Goal: Information Seeking & Learning: Learn about a topic

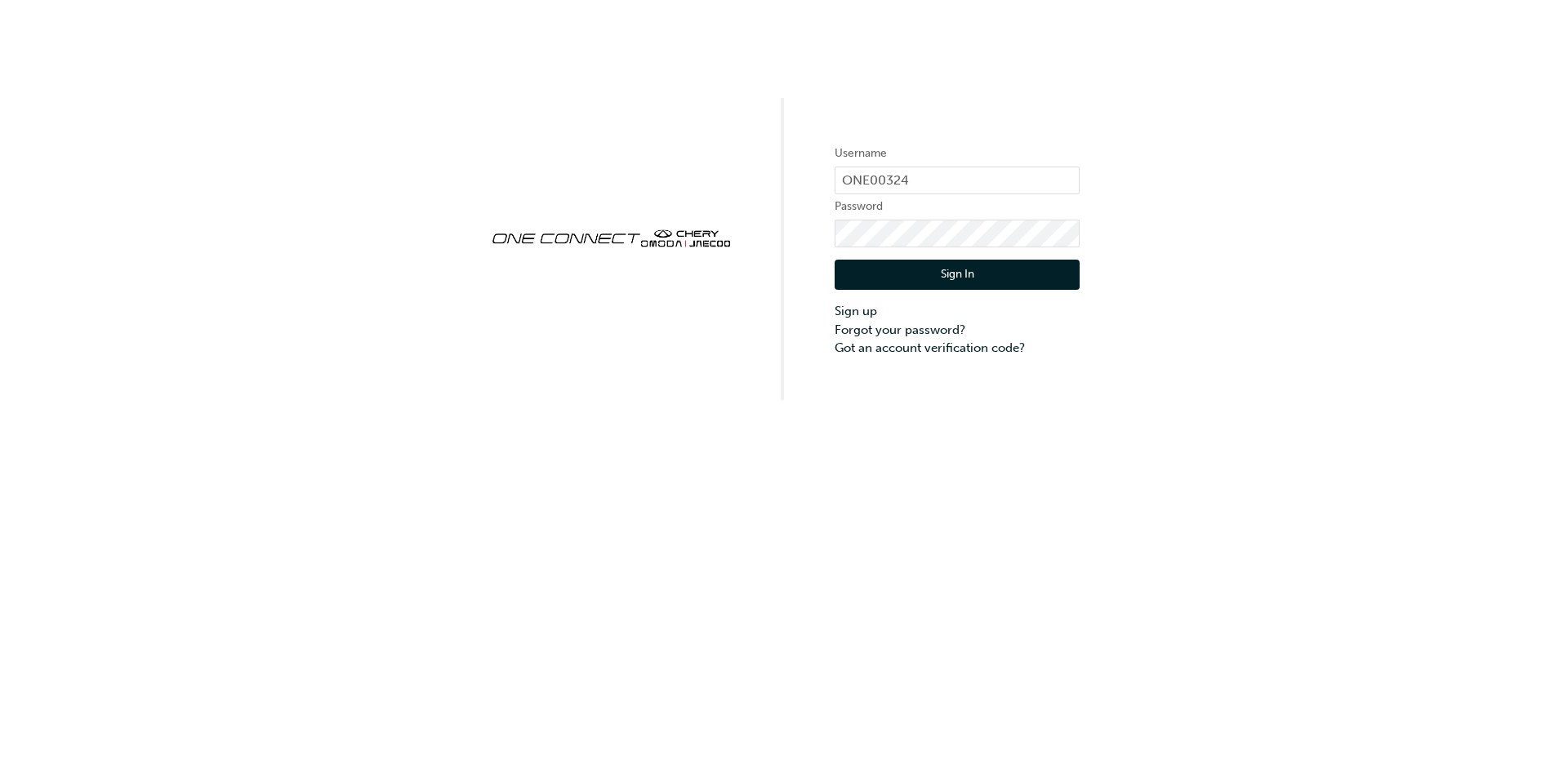
click at [1031, 274] on button "Sign In" at bounding box center [957, 275] width 245 height 31
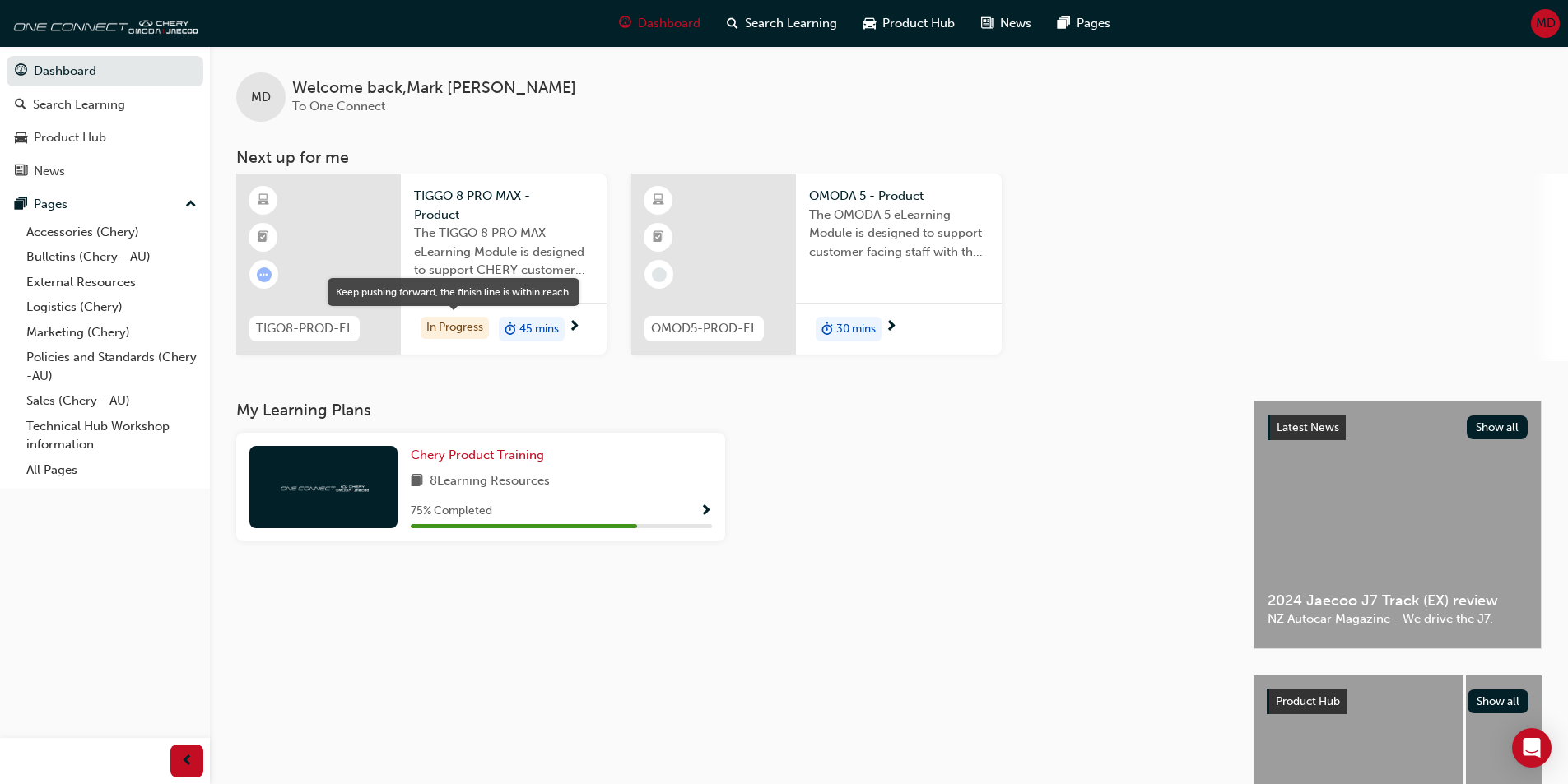
click at [437, 322] on div "In Progress" at bounding box center [454, 328] width 69 height 23
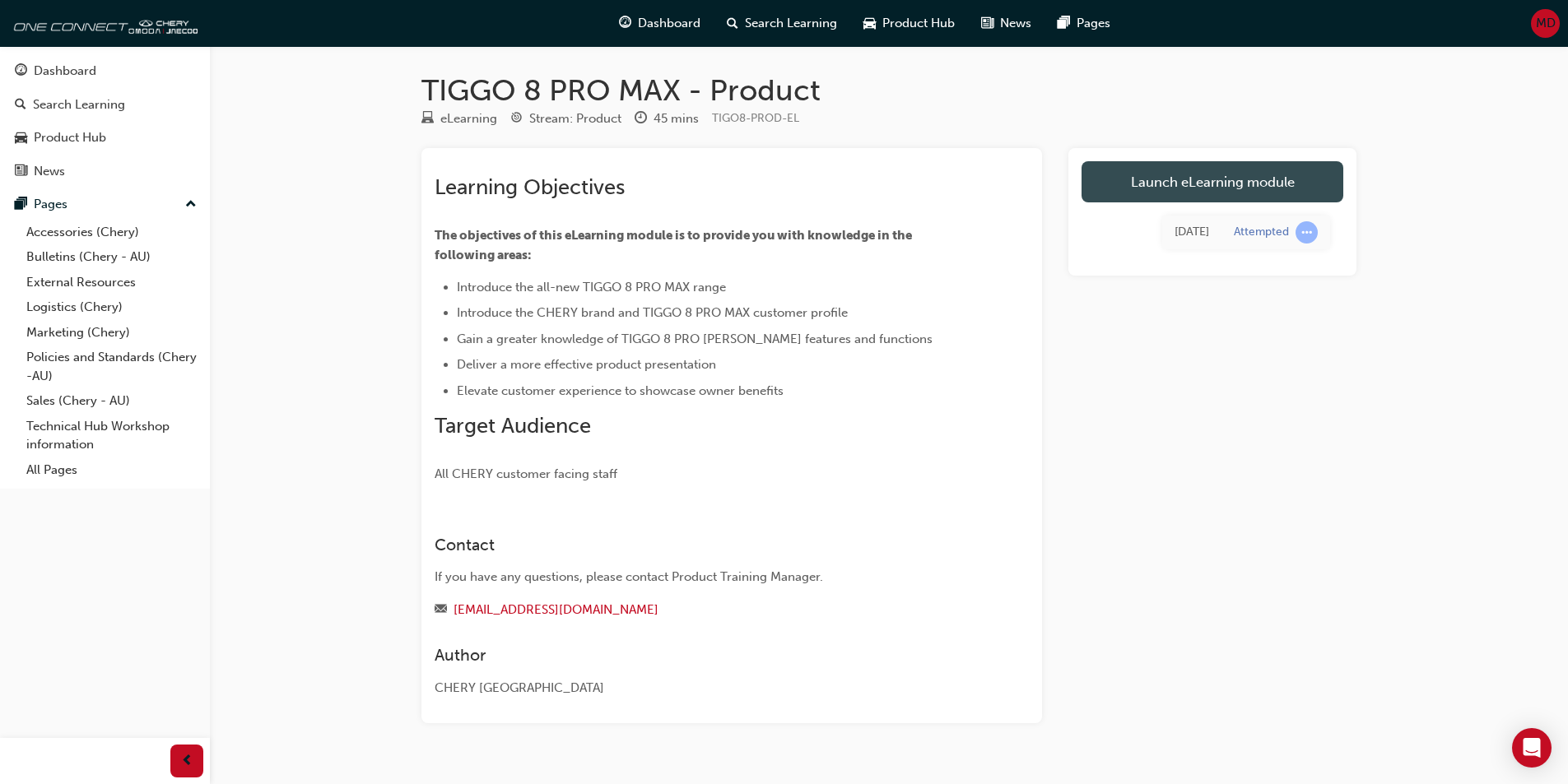
click at [1125, 180] on link "Launch eLearning module" at bounding box center [1212, 182] width 261 height 41
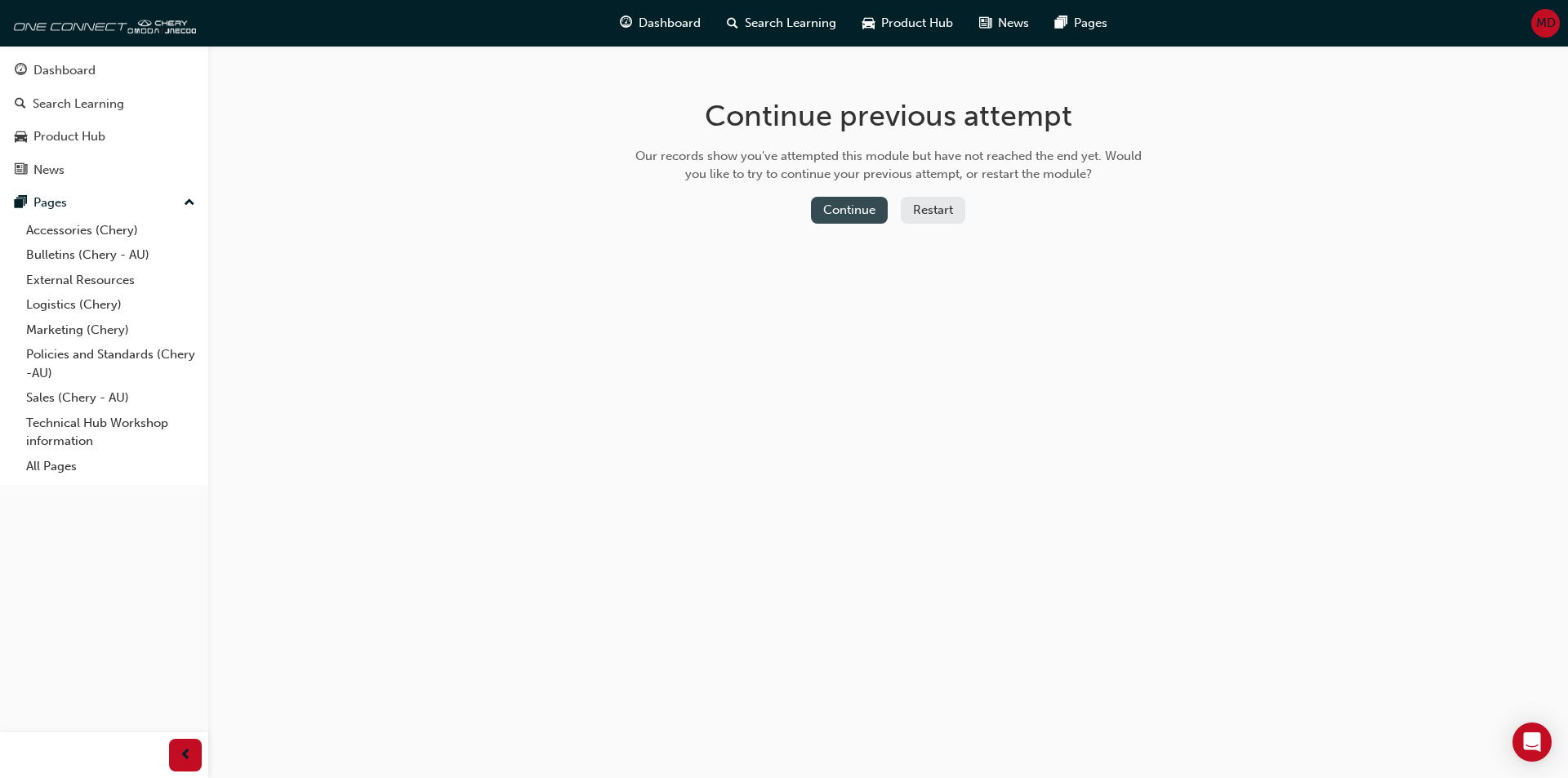
click at [846, 210] on button "Continue" at bounding box center [849, 211] width 77 height 27
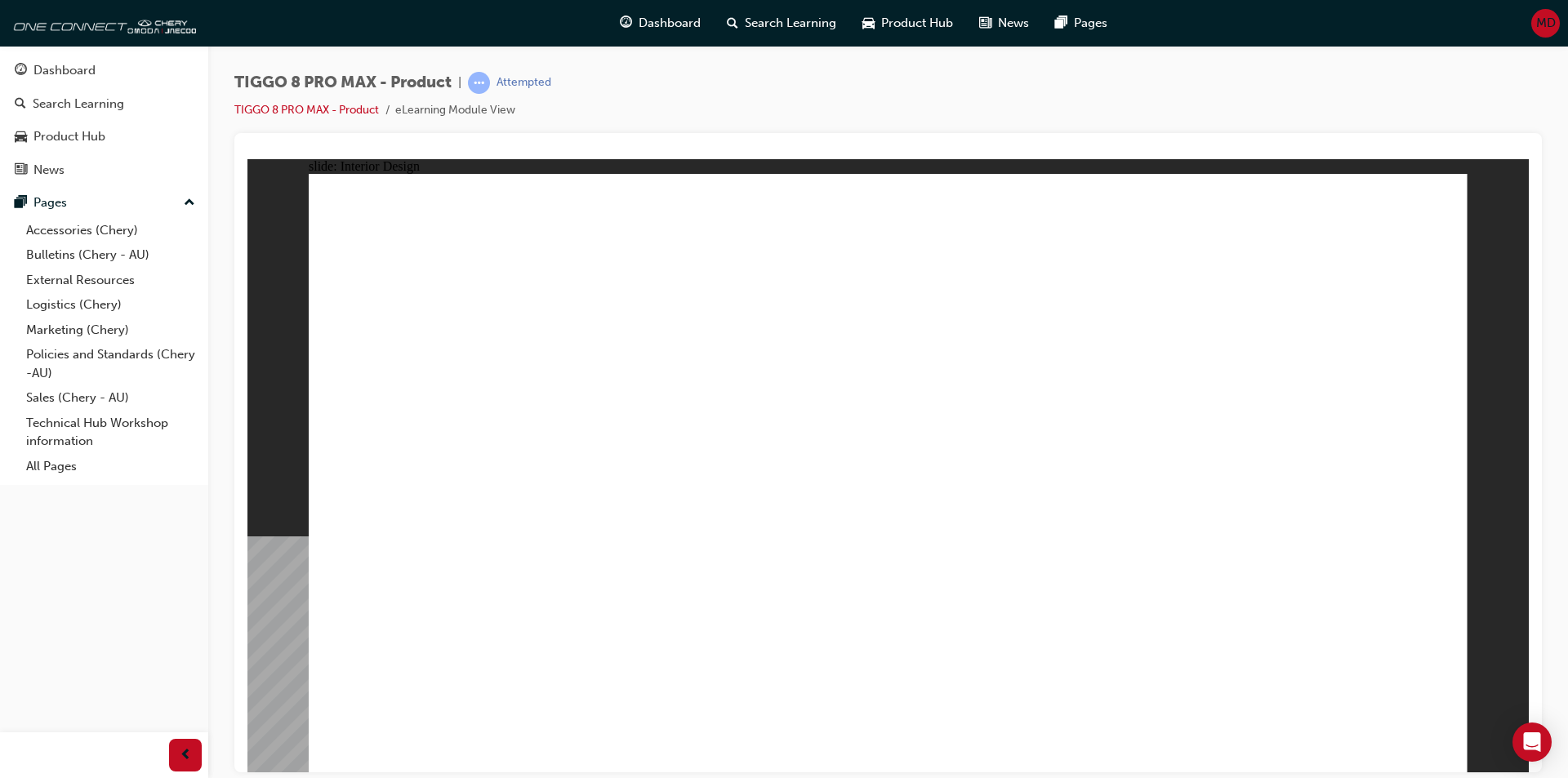
click at [1482, 281] on div "slide: Interior Design Rectangle 2 Rectangle 3 SPACIOUS TRUNK • FLEXIBLE CARGO …" at bounding box center [888, 464] width 1281 height 613
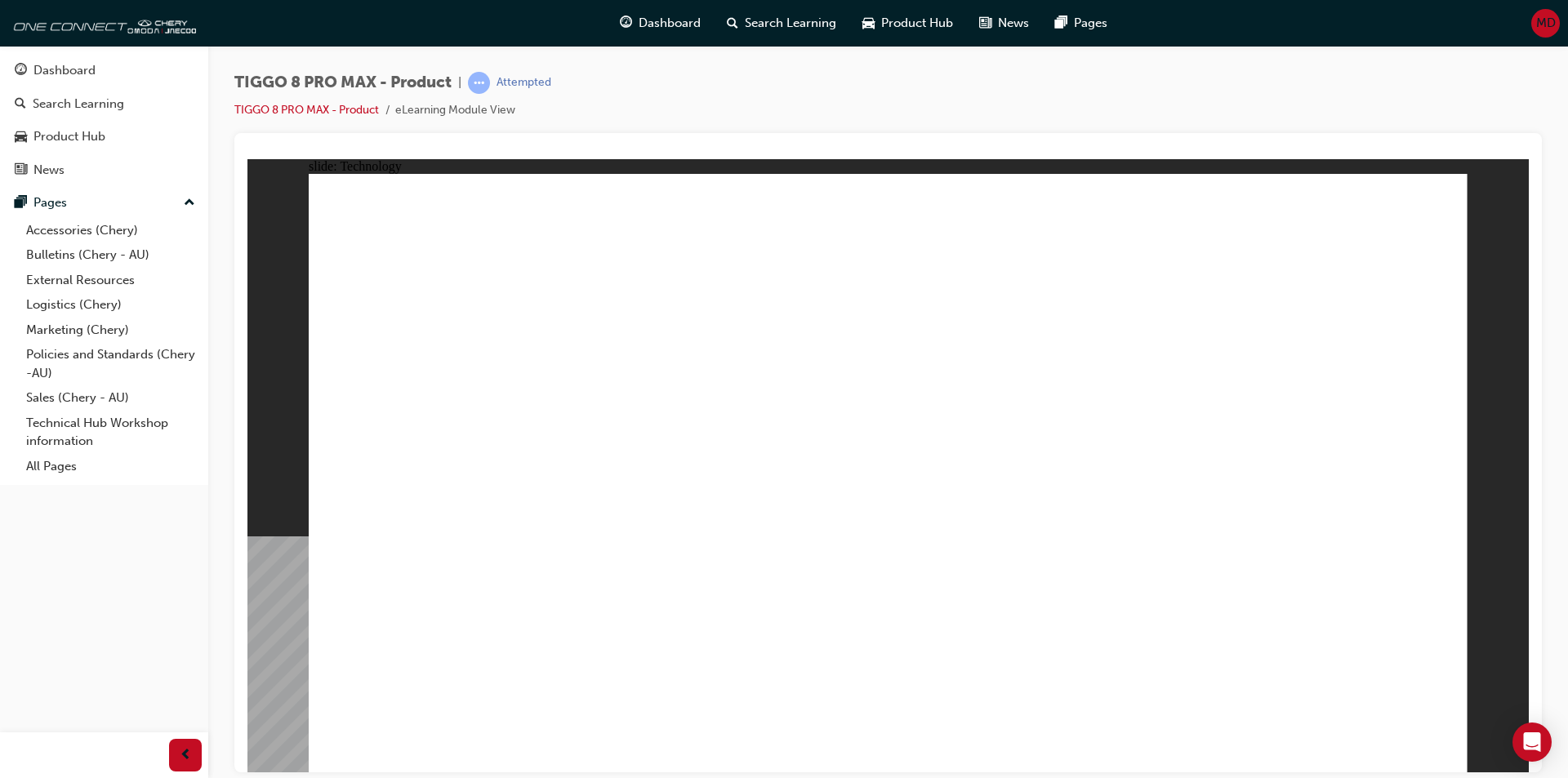
drag, startPoint x: 718, startPoint y: 291, endPoint x: 328, endPoint y: 279, distance: 390.2
drag, startPoint x: 495, startPoint y: 474, endPoint x: 478, endPoint y: 629, distance: 155.9
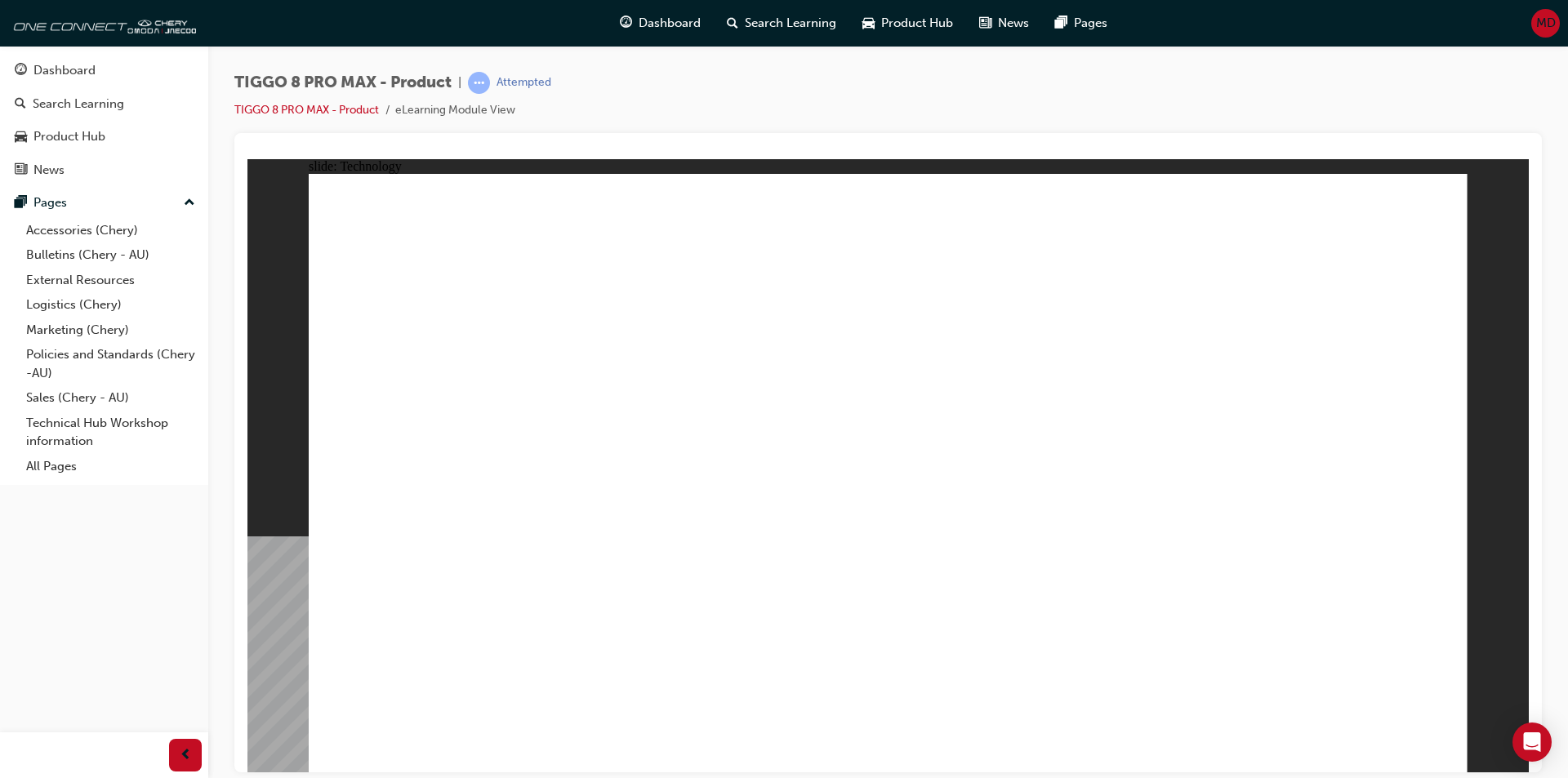
drag, startPoint x: 687, startPoint y: 664, endPoint x: 628, endPoint y: 660, distance: 59.1
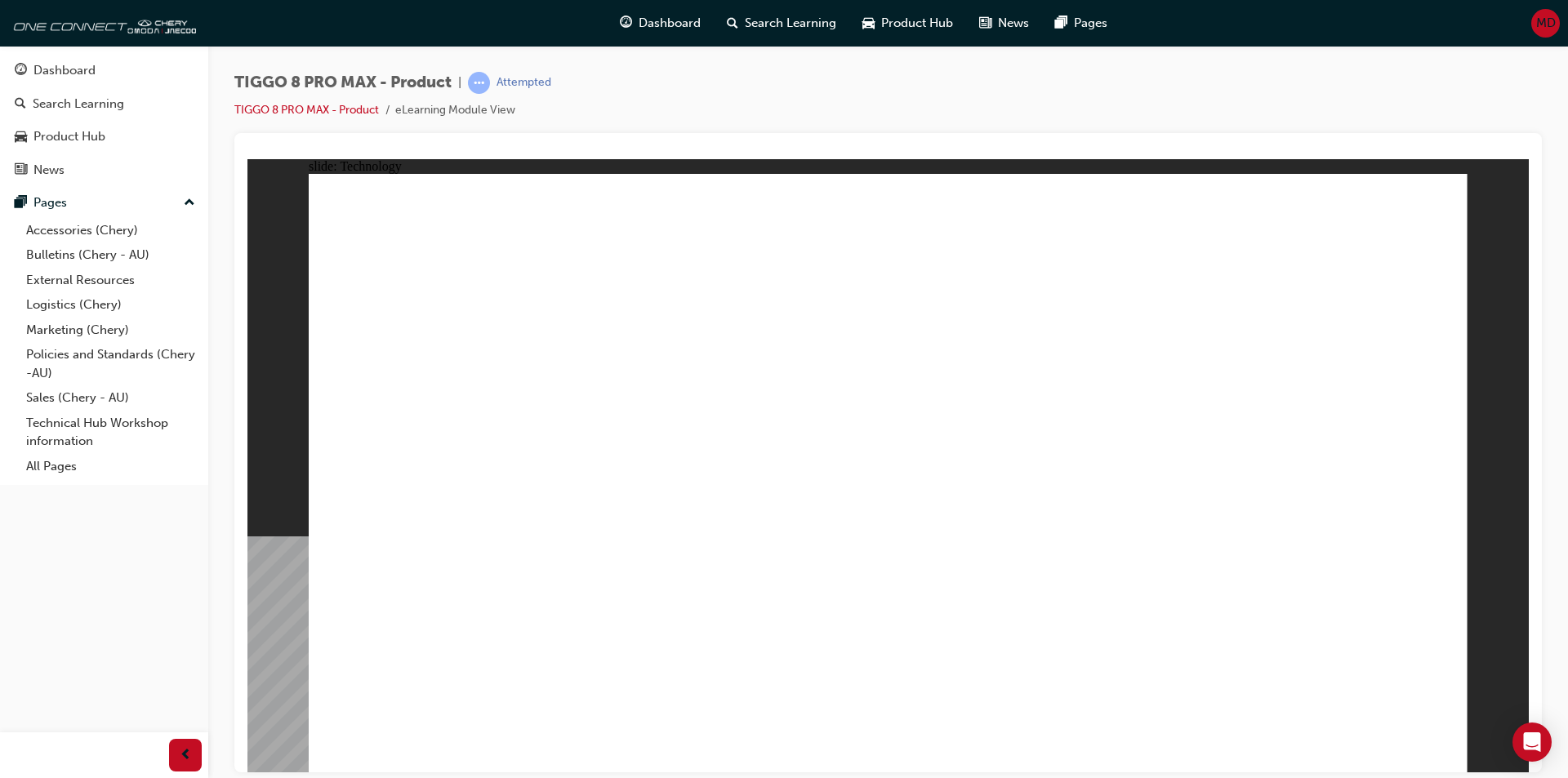
drag, startPoint x: 1005, startPoint y: 279, endPoint x: 1019, endPoint y: 278, distance: 14.0
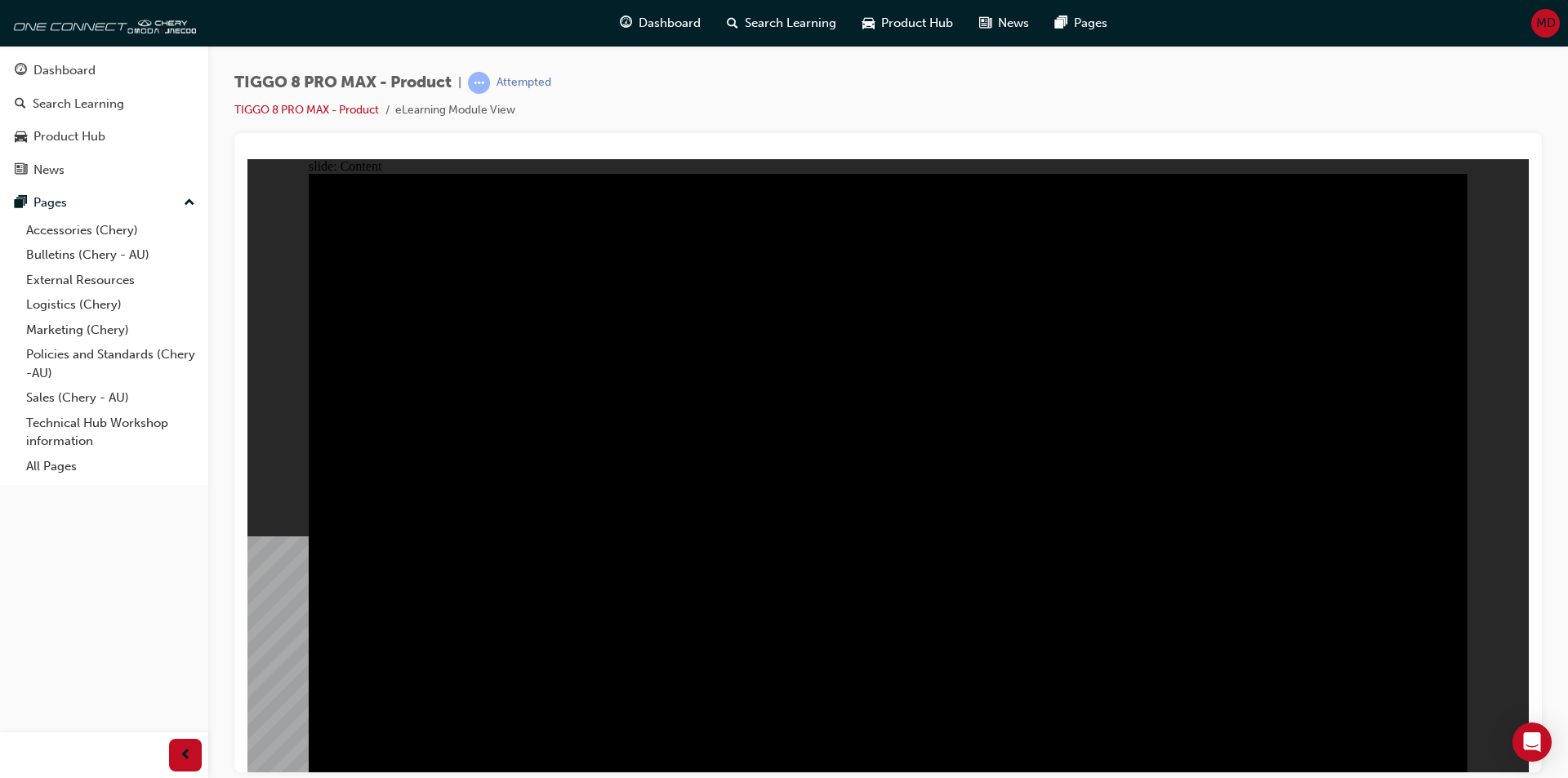
drag, startPoint x: 451, startPoint y: 418, endPoint x: 443, endPoint y: 483, distance: 65.5
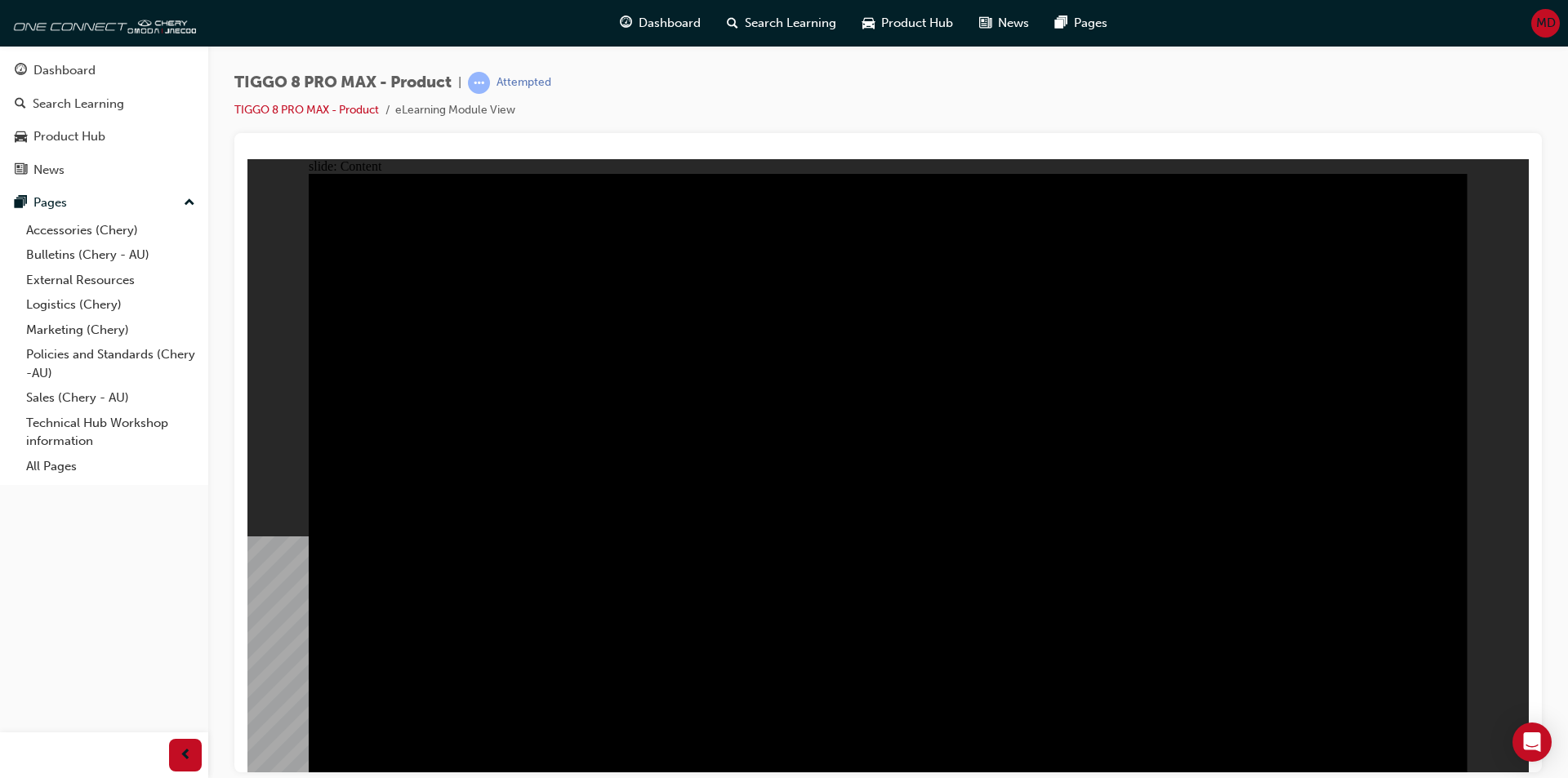
click at [1067, 774] on div "TIGGO 8 PRO MAX - Product | Attempted TIGGO 8 PRO MAX - Product eLearning Modul…" at bounding box center [784, 389] width 1568 height 778
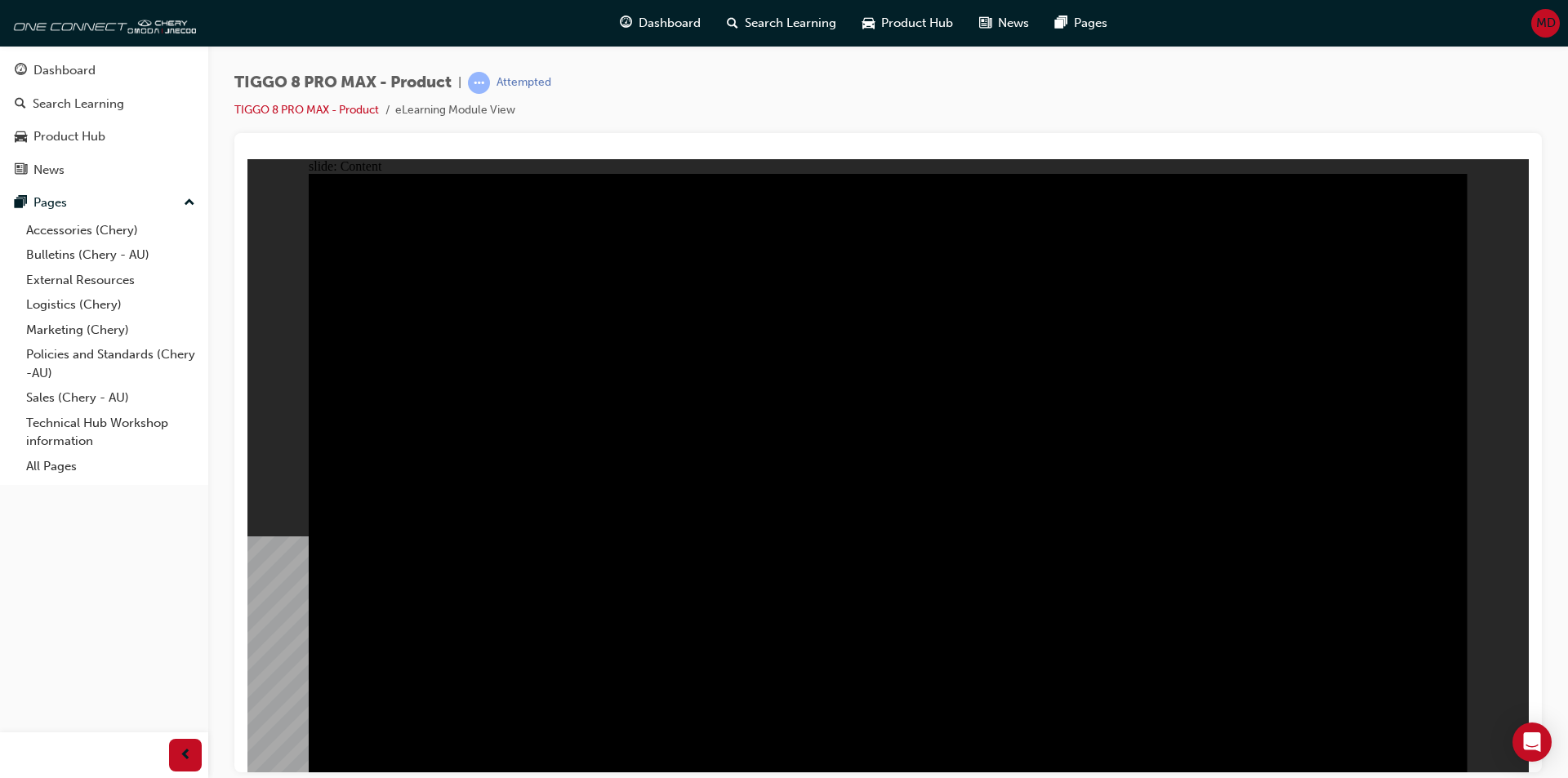
drag, startPoint x: 712, startPoint y: 540, endPoint x: 881, endPoint y: 426, distance: 203.9
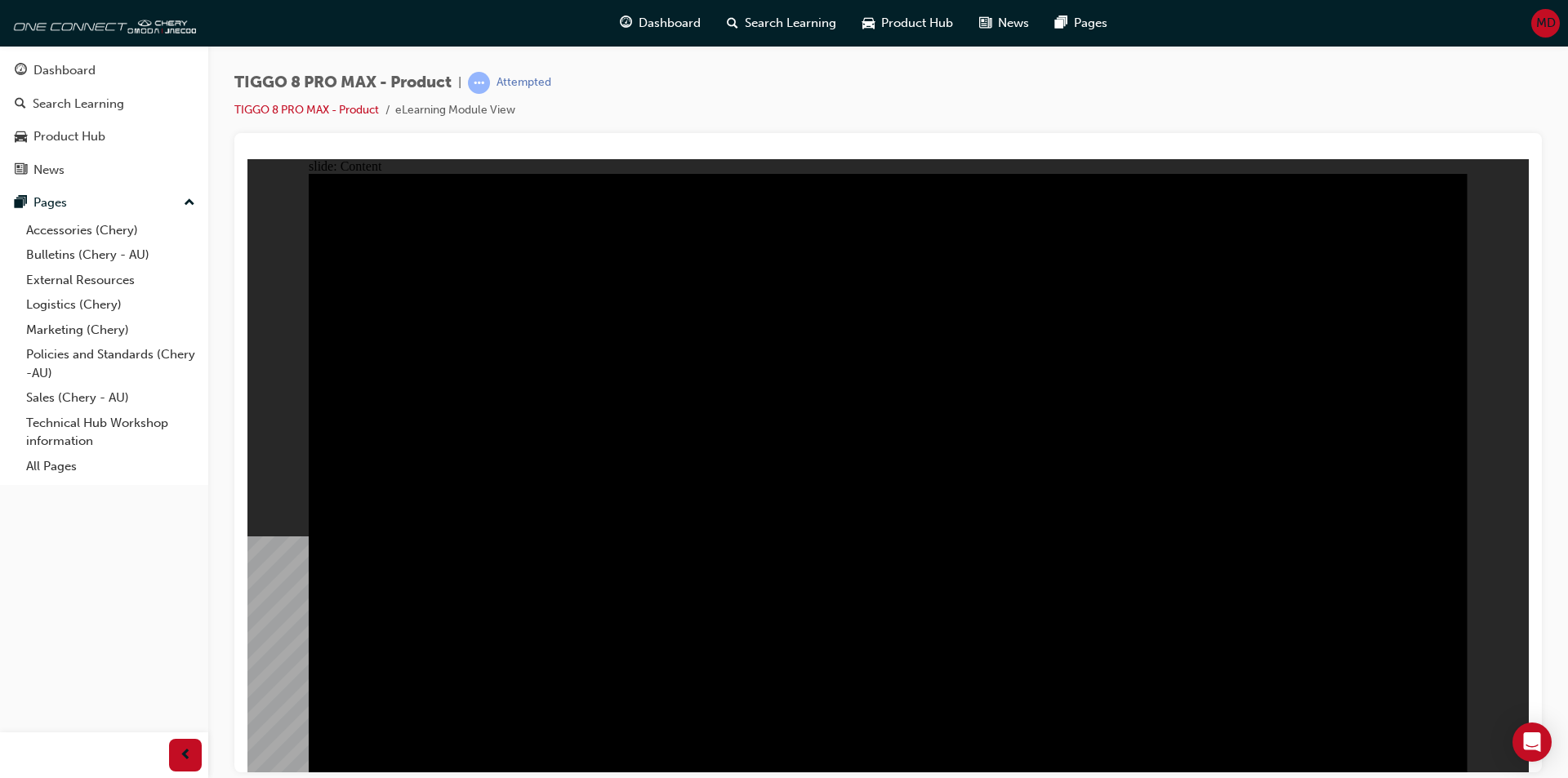
drag, startPoint x: 731, startPoint y: 360, endPoint x: 676, endPoint y: 547, distance: 194.9
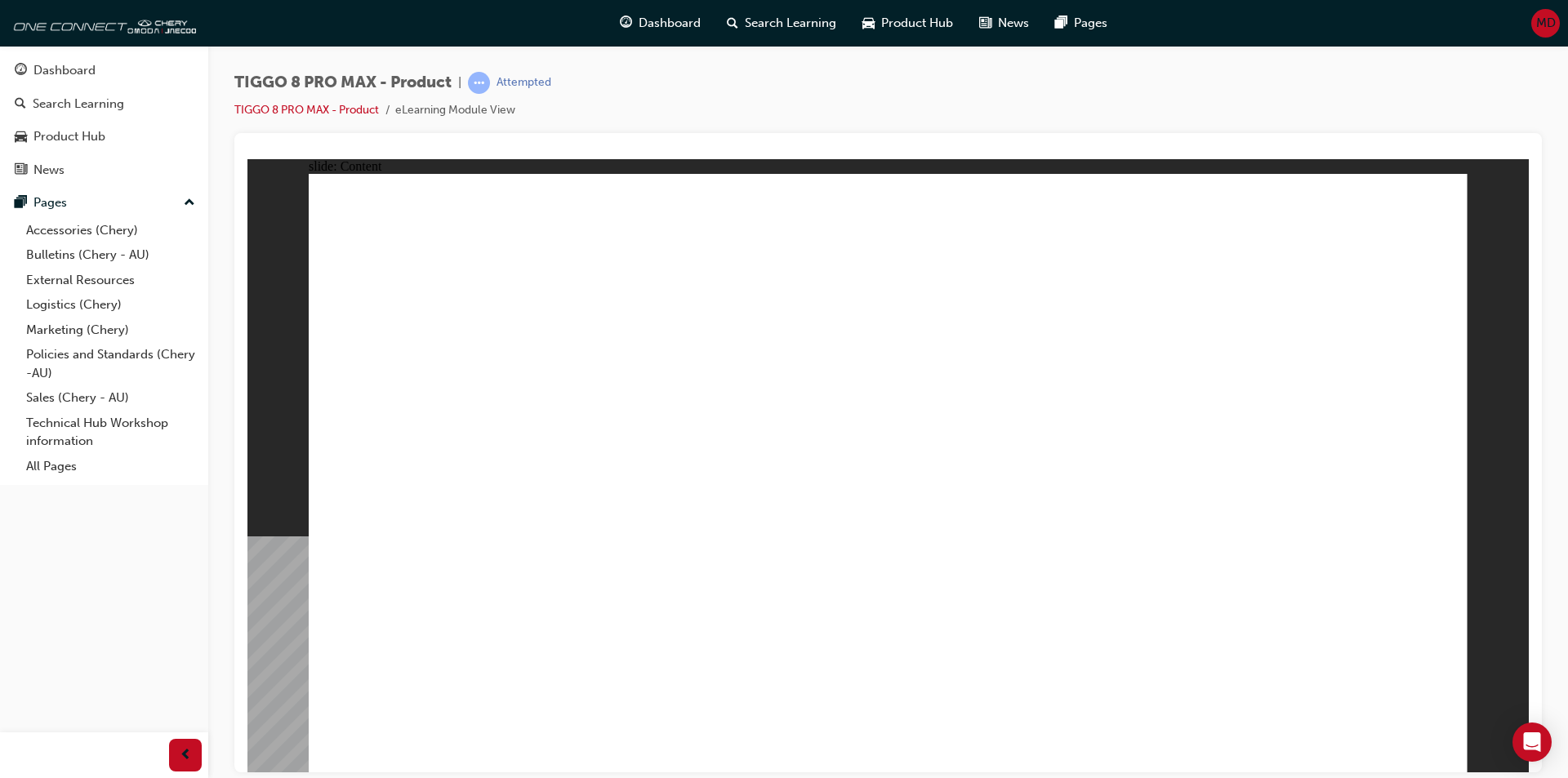
drag, startPoint x: 1419, startPoint y: 753, endPoint x: 1430, endPoint y: 752, distance: 11.0
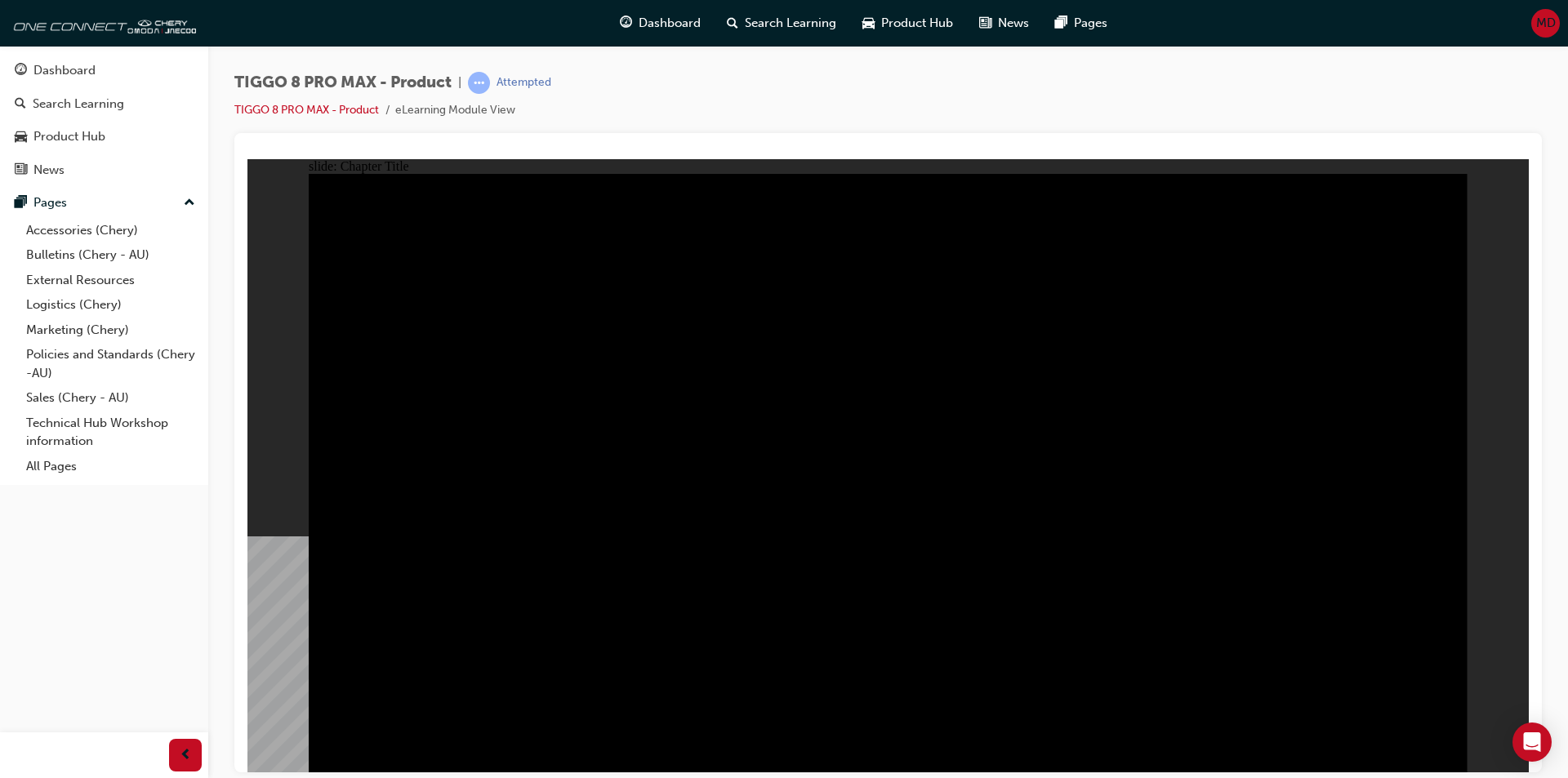
radio input "true"
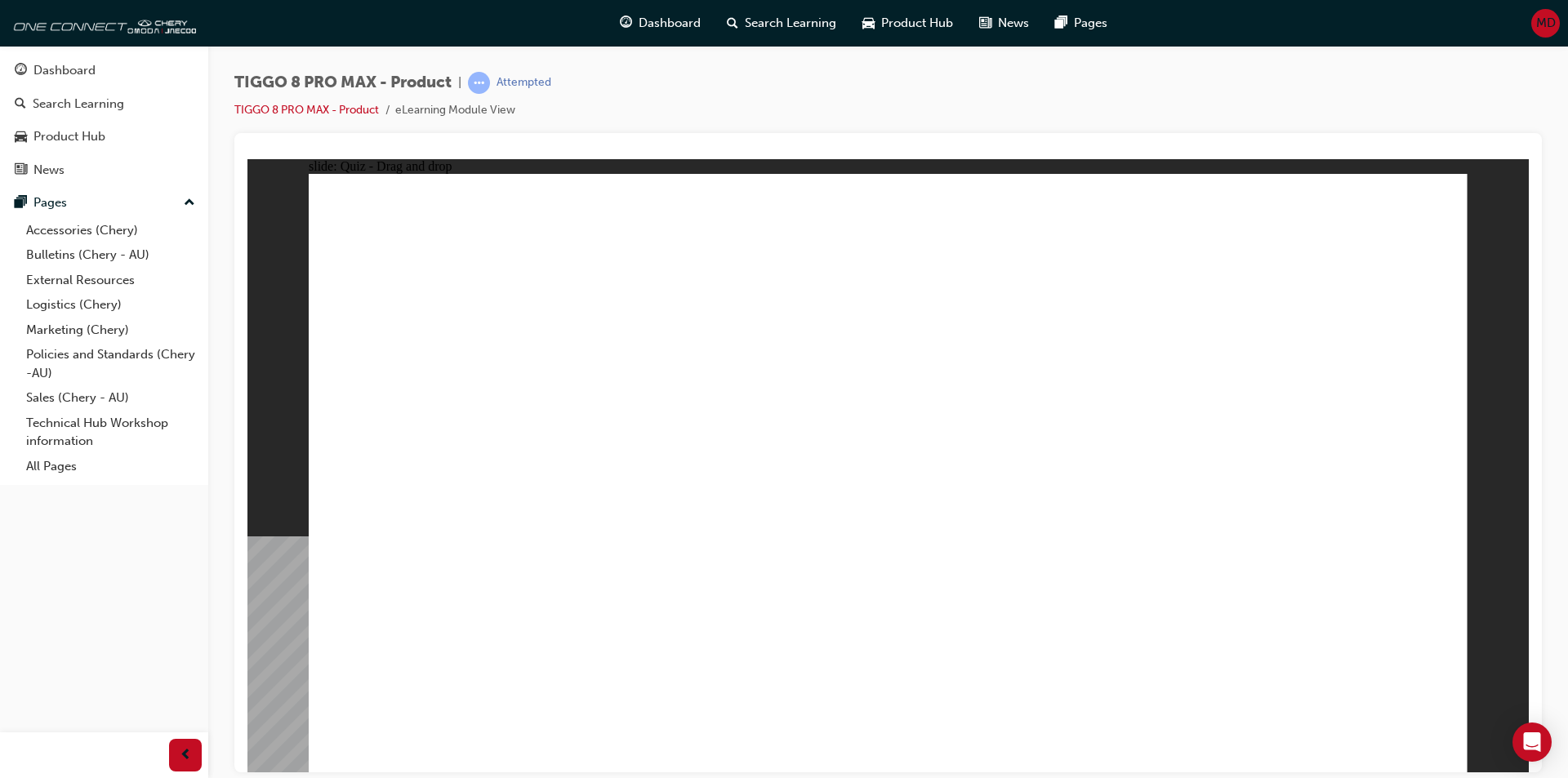
drag, startPoint x: 1178, startPoint y: 386, endPoint x: 1289, endPoint y: 494, distance: 154.9
drag, startPoint x: 1258, startPoint y: 250, endPoint x: 454, endPoint y: 490, distance: 839.1
drag, startPoint x: 909, startPoint y: 360, endPoint x: 843, endPoint y: 496, distance: 151.2
drag, startPoint x: 1056, startPoint y: 251, endPoint x: 689, endPoint y: 514, distance: 451.5
drag, startPoint x: 813, startPoint y: 238, endPoint x: 1040, endPoint y: 485, distance: 335.5
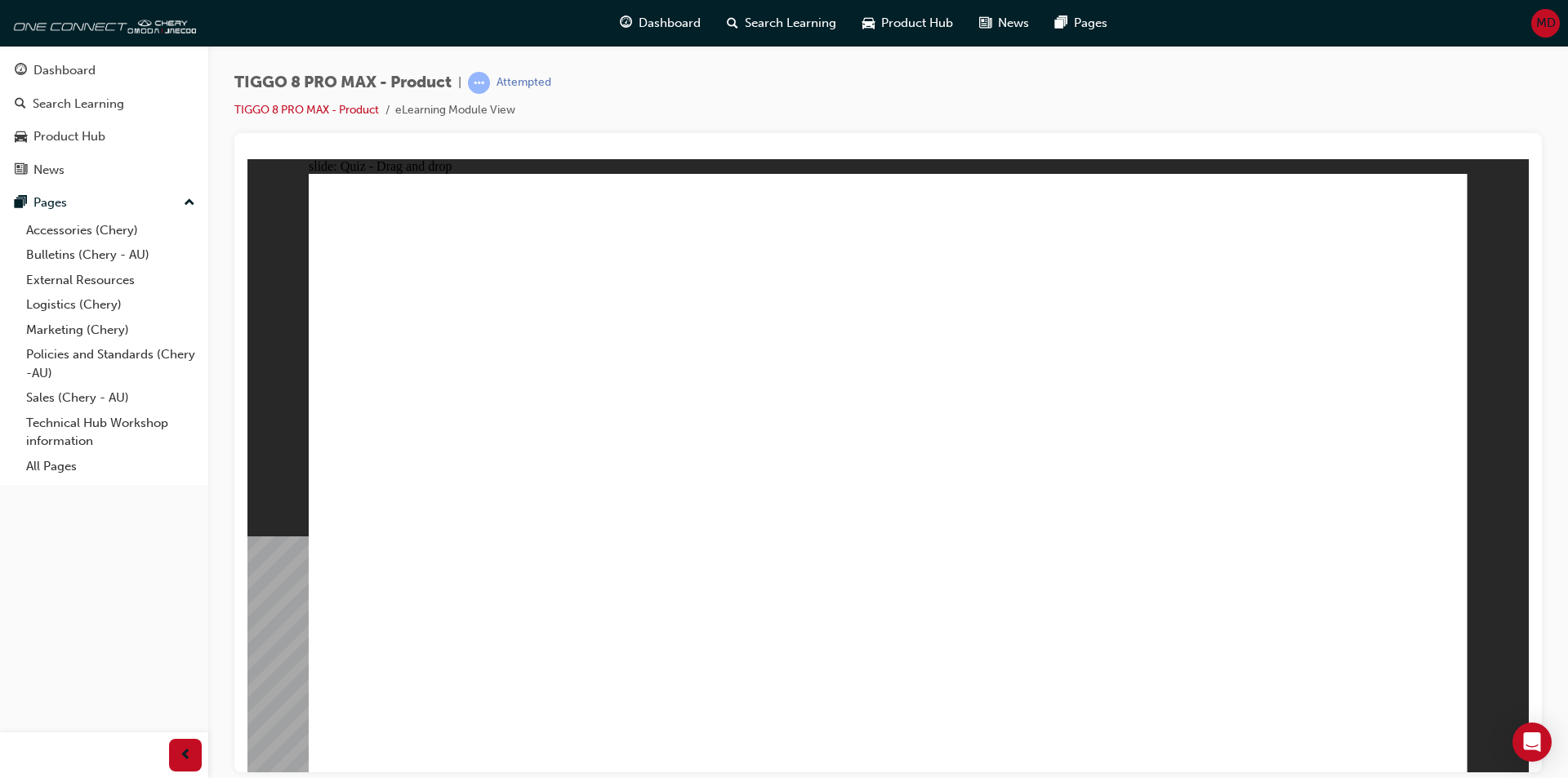
checkbox input "true"
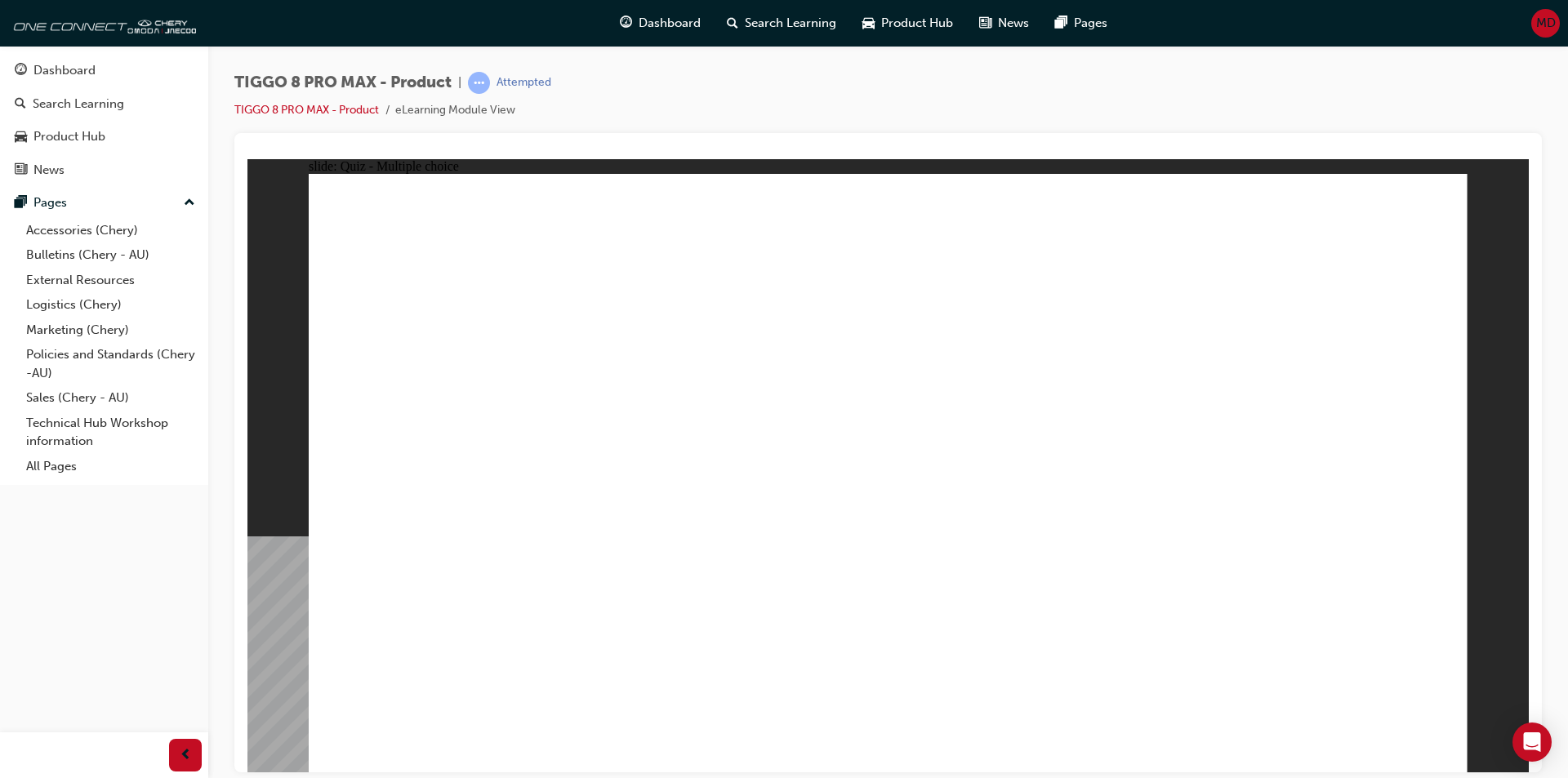
radio input "true"
drag, startPoint x: 1141, startPoint y: 321, endPoint x: 1112, endPoint y: 566, distance: 246.7
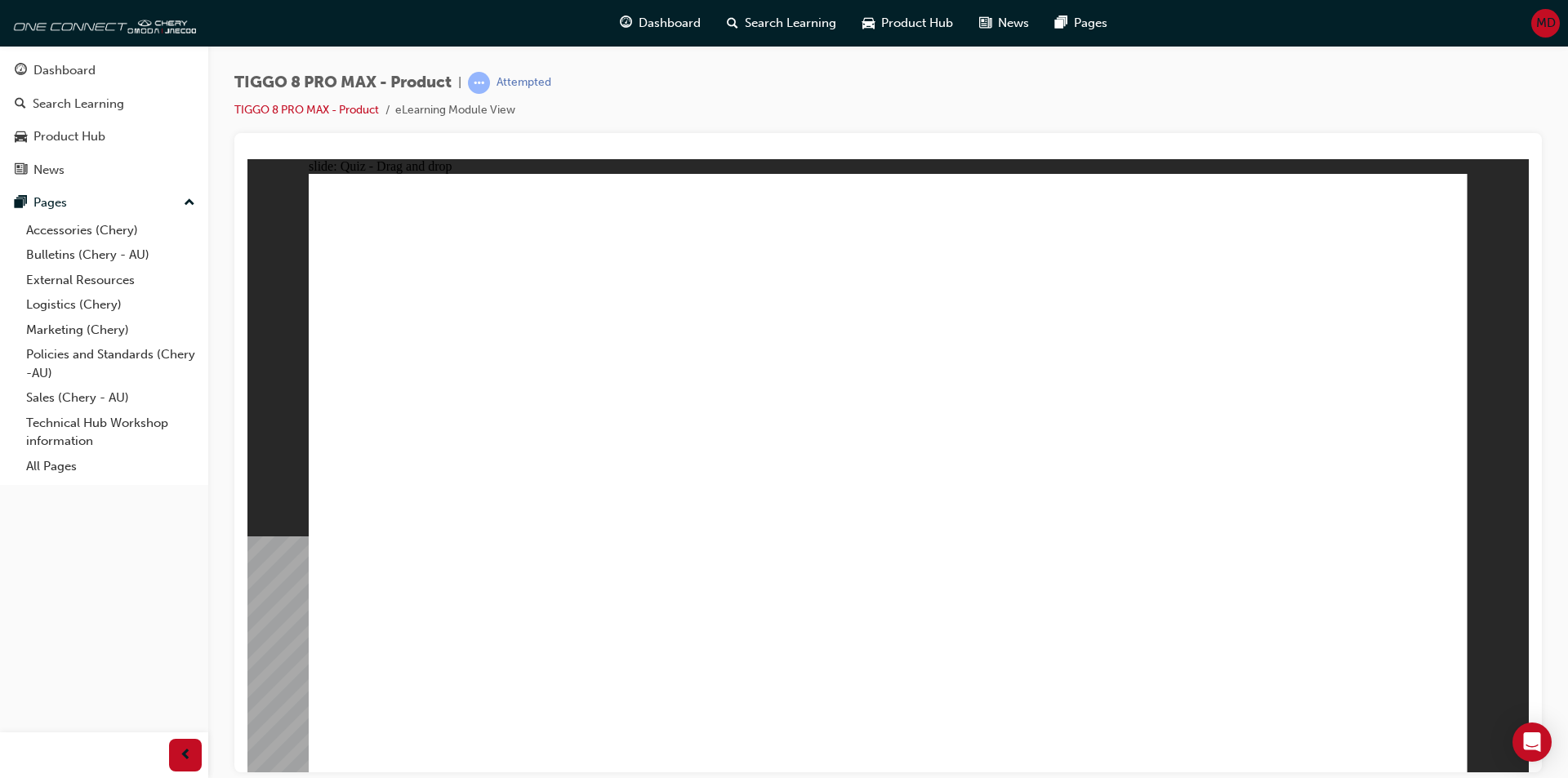
drag, startPoint x: 1108, startPoint y: 301, endPoint x: 1138, endPoint y: 531, distance: 231.9
drag, startPoint x: 1329, startPoint y: 285, endPoint x: 1254, endPoint y: 560, distance: 285.0
drag, startPoint x: 1322, startPoint y: 282, endPoint x: 662, endPoint y: 658, distance: 759.6
drag, startPoint x: 1286, startPoint y: 272, endPoint x: 1176, endPoint y: 576, distance: 323.3
drag, startPoint x: 1151, startPoint y: 251, endPoint x: 1118, endPoint y: 647, distance: 397.4
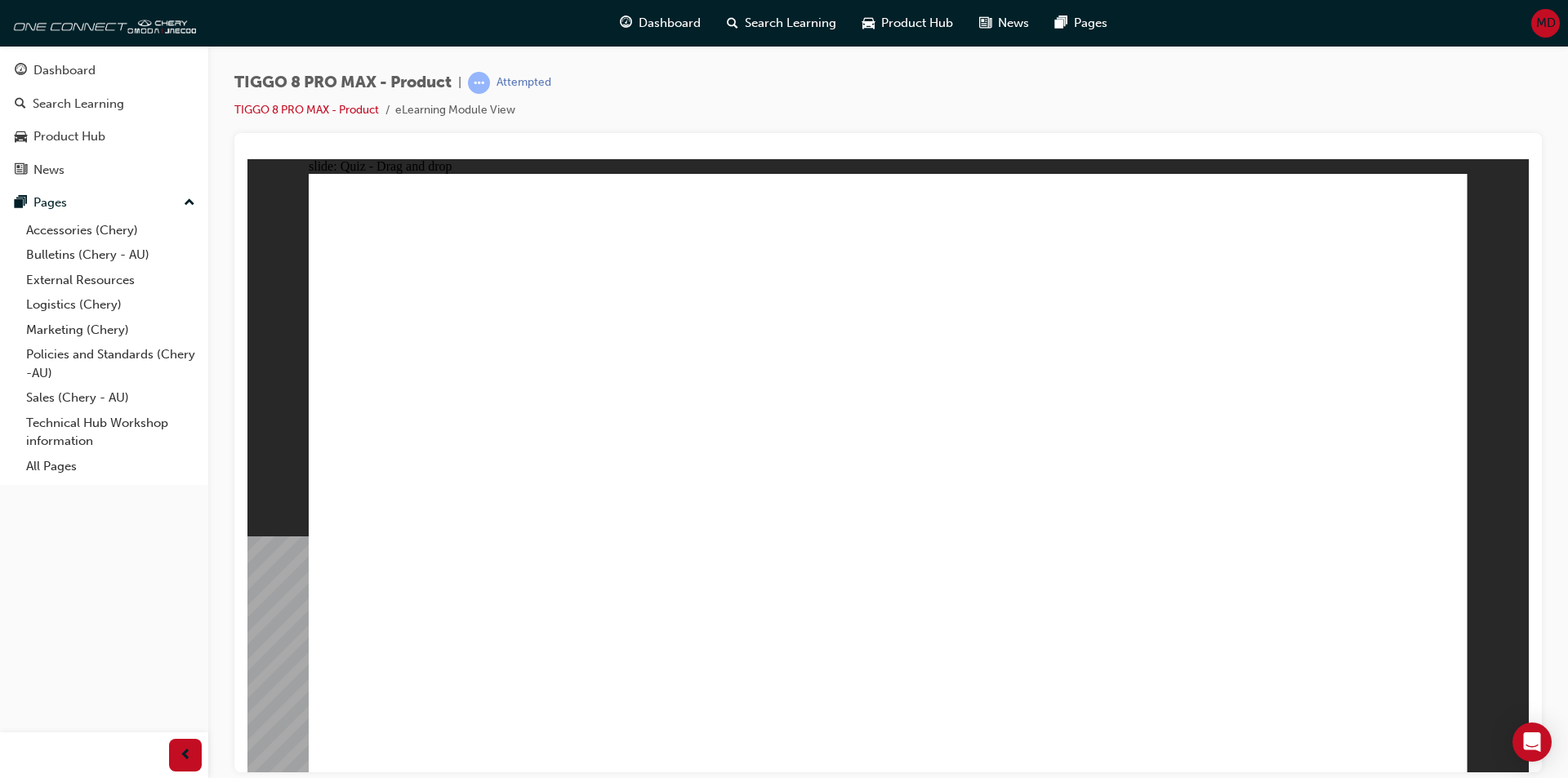
drag, startPoint x: 903, startPoint y: 302, endPoint x: 1123, endPoint y: 711, distance: 464.4
drag, startPoint x: 918, startPoint y: 289, endPoint x: 1169, endPoint y: 667, distance: 453.7
drag, startPoint x: 845, startPoint y: 227, endPoint x: 1062, endPoint y: 626, distance: 454.2
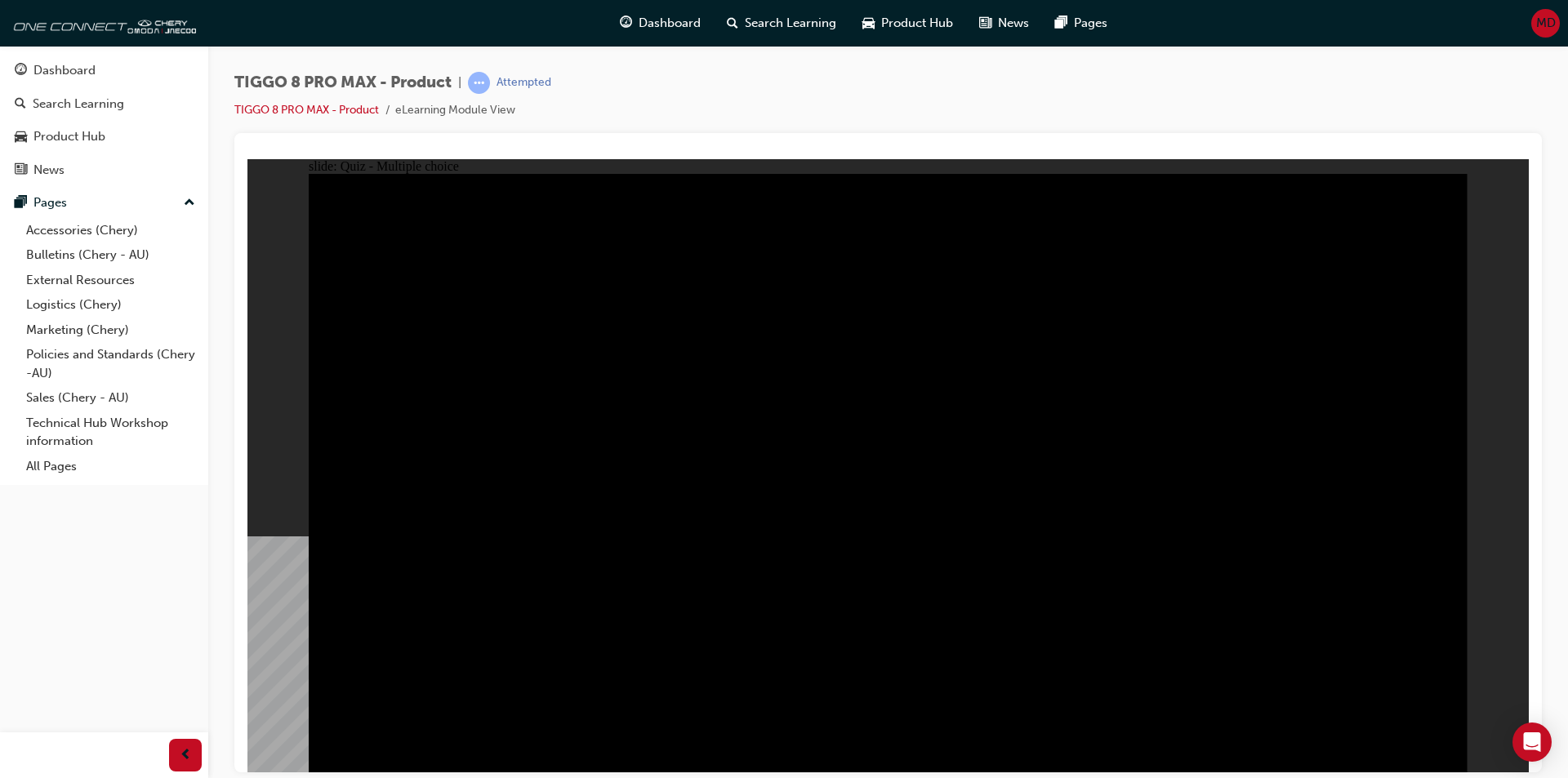
radio input "true"
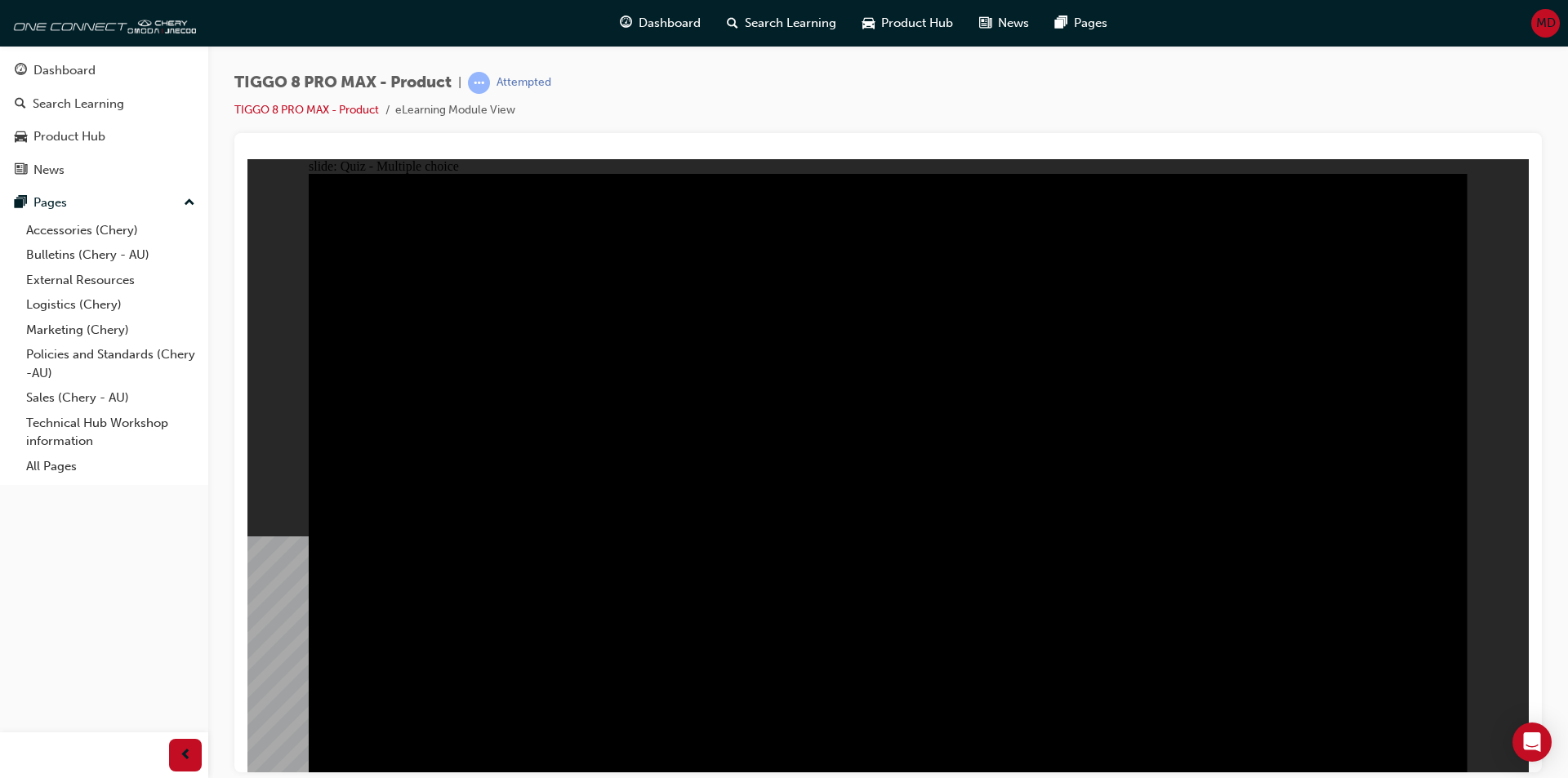
radio input "true"
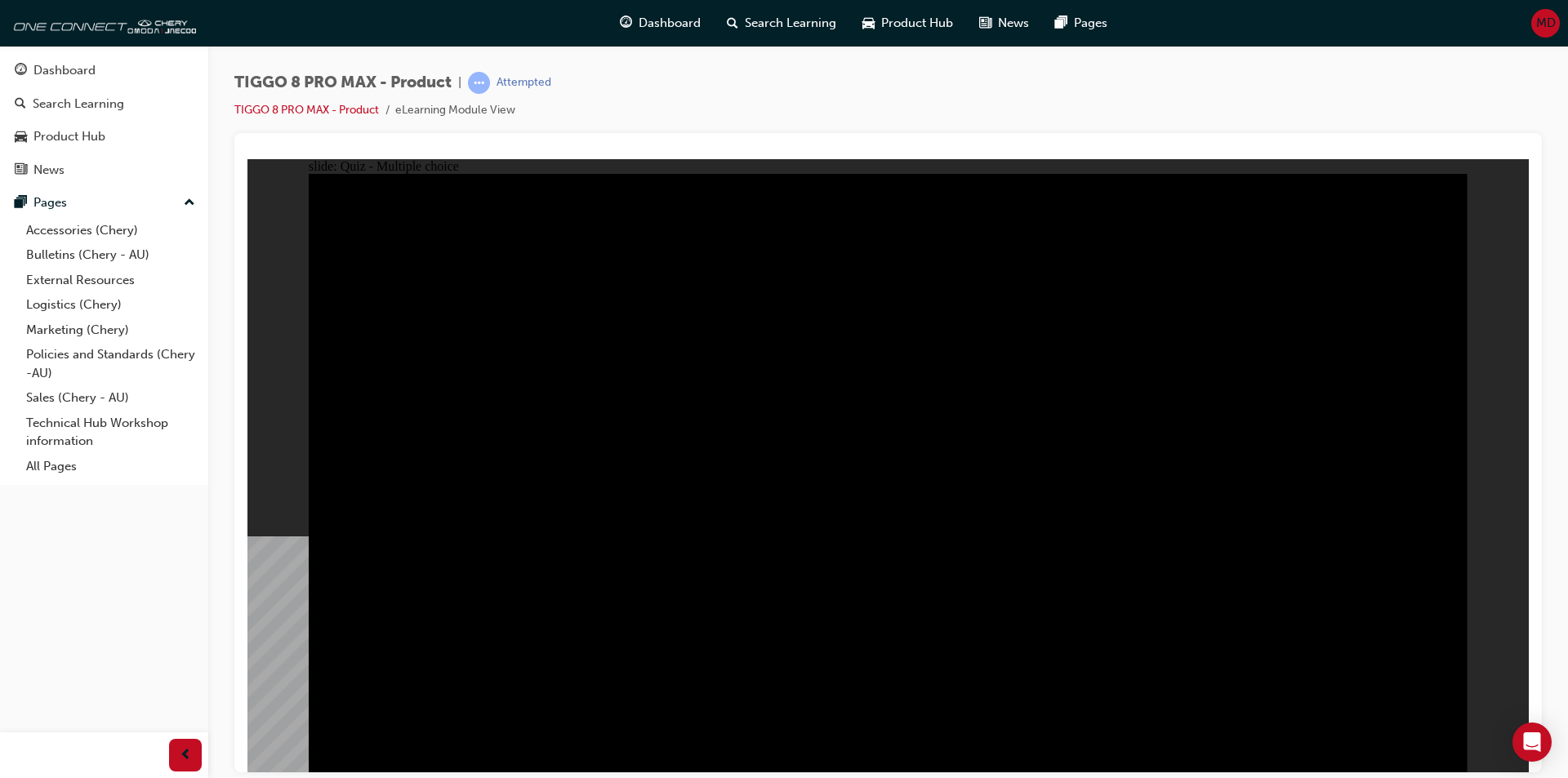
checkbox input "true"
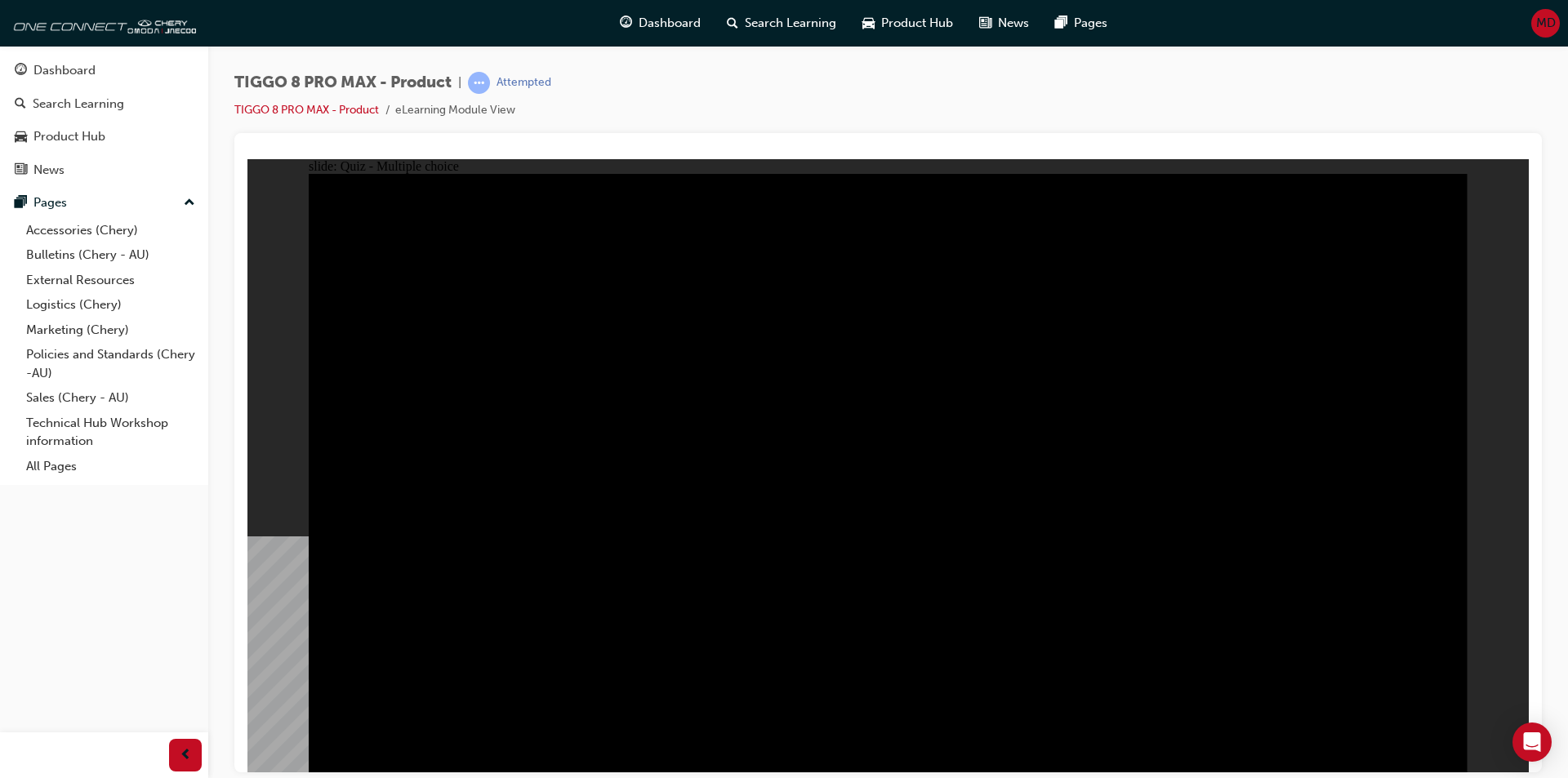
checkbox input "true"
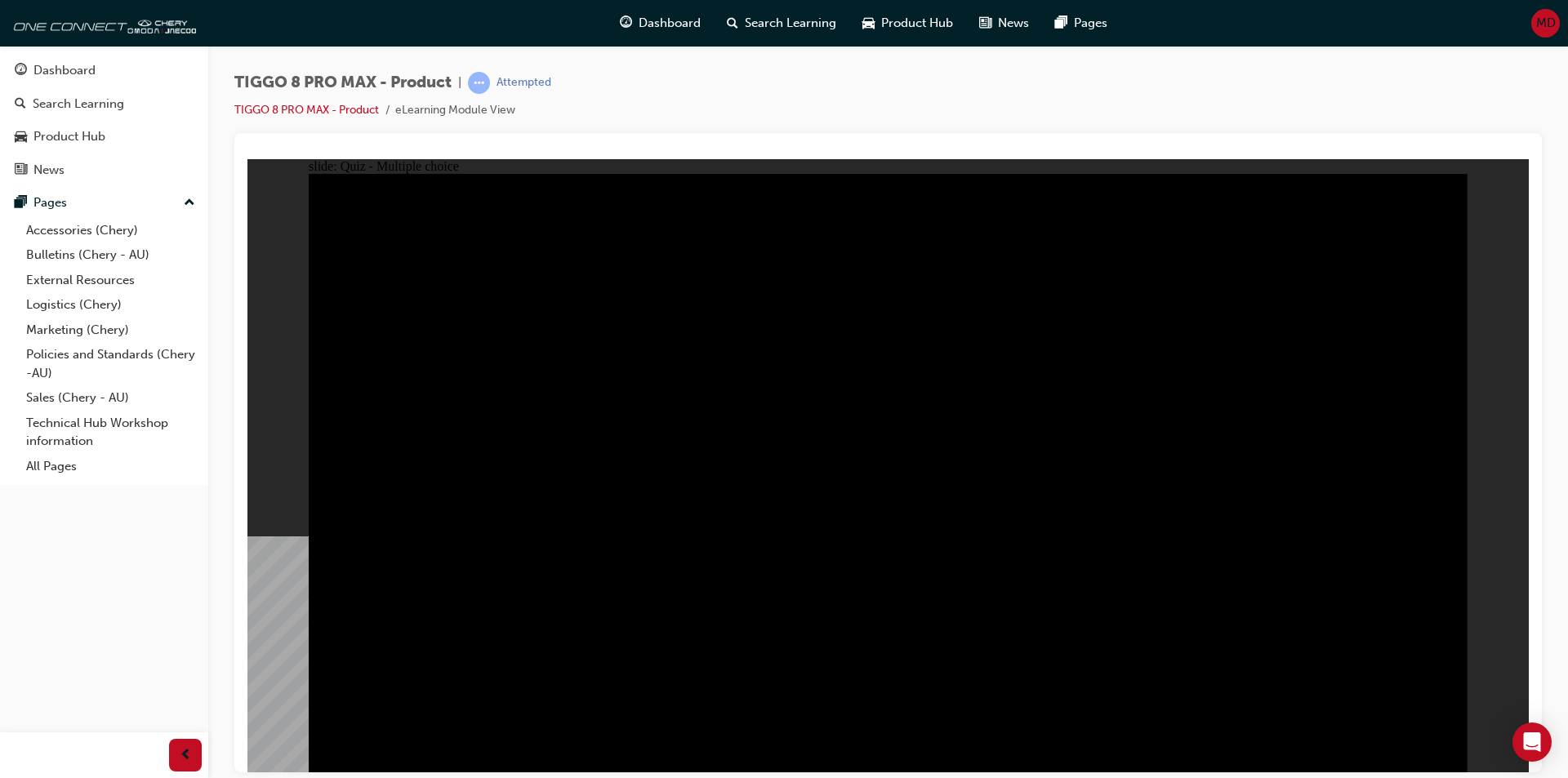
checkbox input "true"
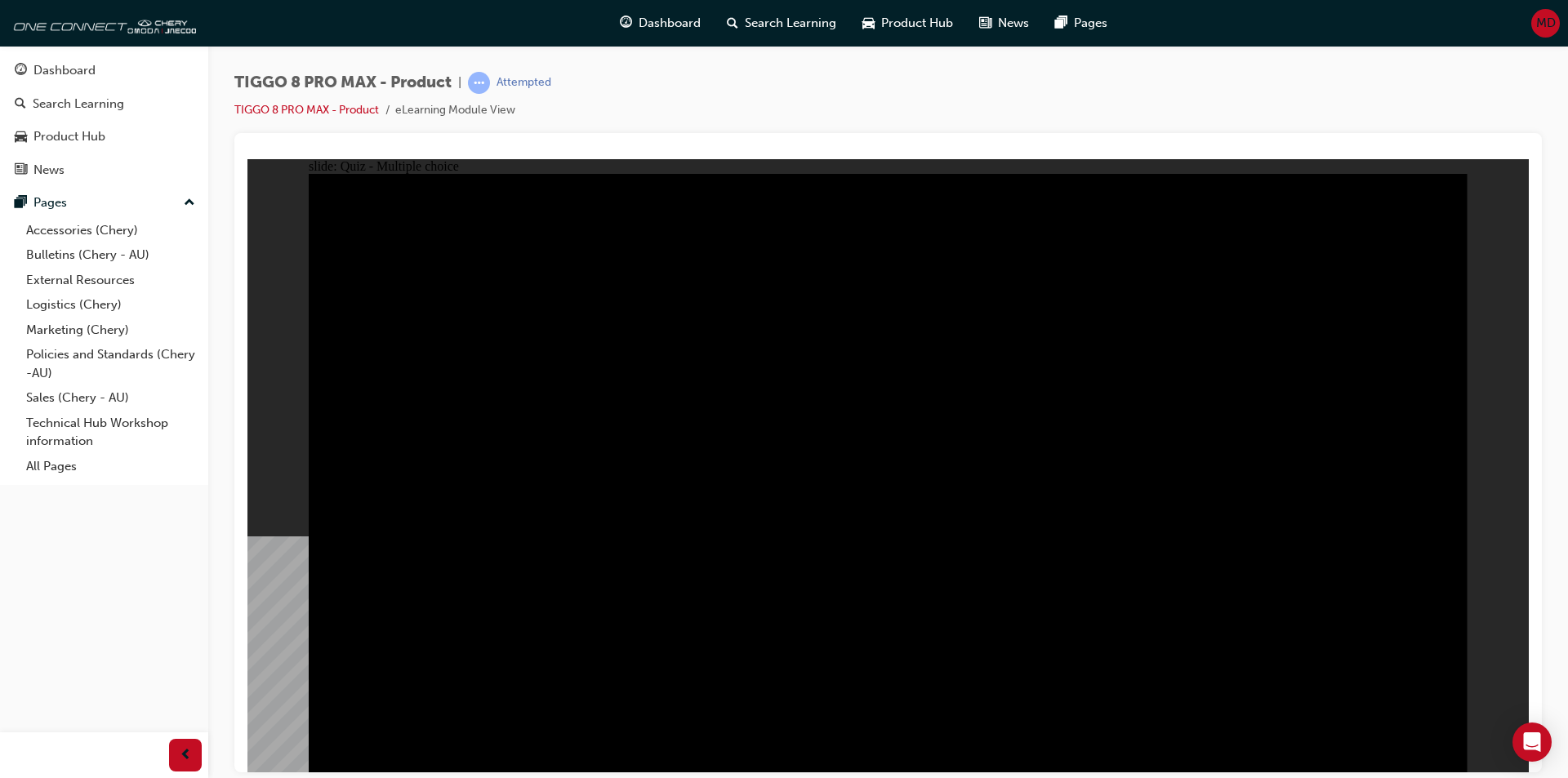
checkbox input "true"
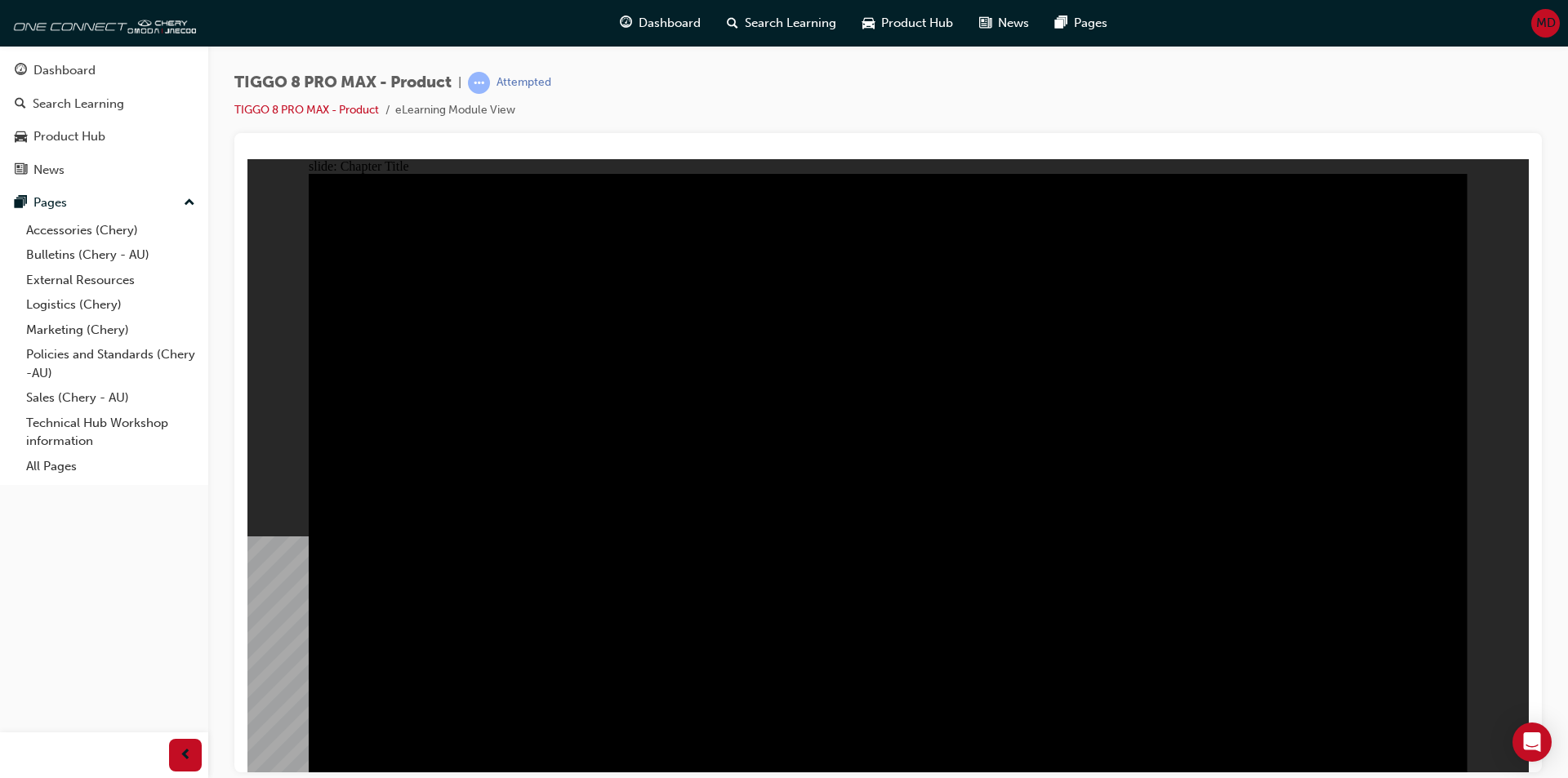
radio input "true"
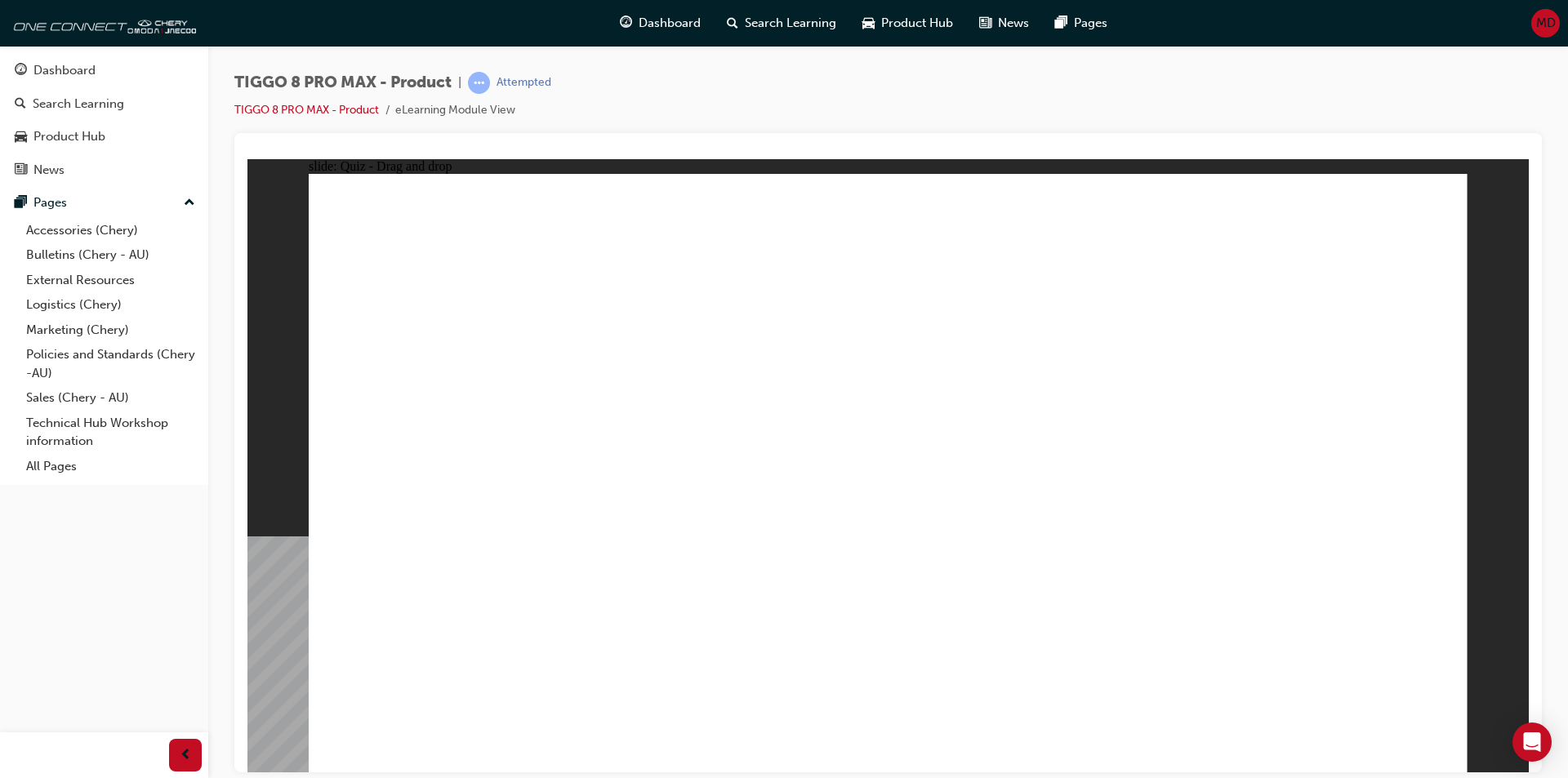
drag, startPoint x: 1203, startPoint y: 372, endPoint x: 1312, endPoint y: 500, distance: 168.1
drag, startPoint x: 998, startPoint y: 363, endPoint x: 926, endPoint y: 510, distance: 163.7
drag, startPoint x: 1338, startPoint y: 247, endPoint x: 458, endPoint y: 498, distance: 915.1
drag, startPoint x: 1089, startPoint y: 256, endPoint x: 654, endPoint y: 520, distance: 508.8
drag, startPoint x: 908, startPoint y: 345, endPoint x: 1074, endPoint y: 522, distance: 242.7
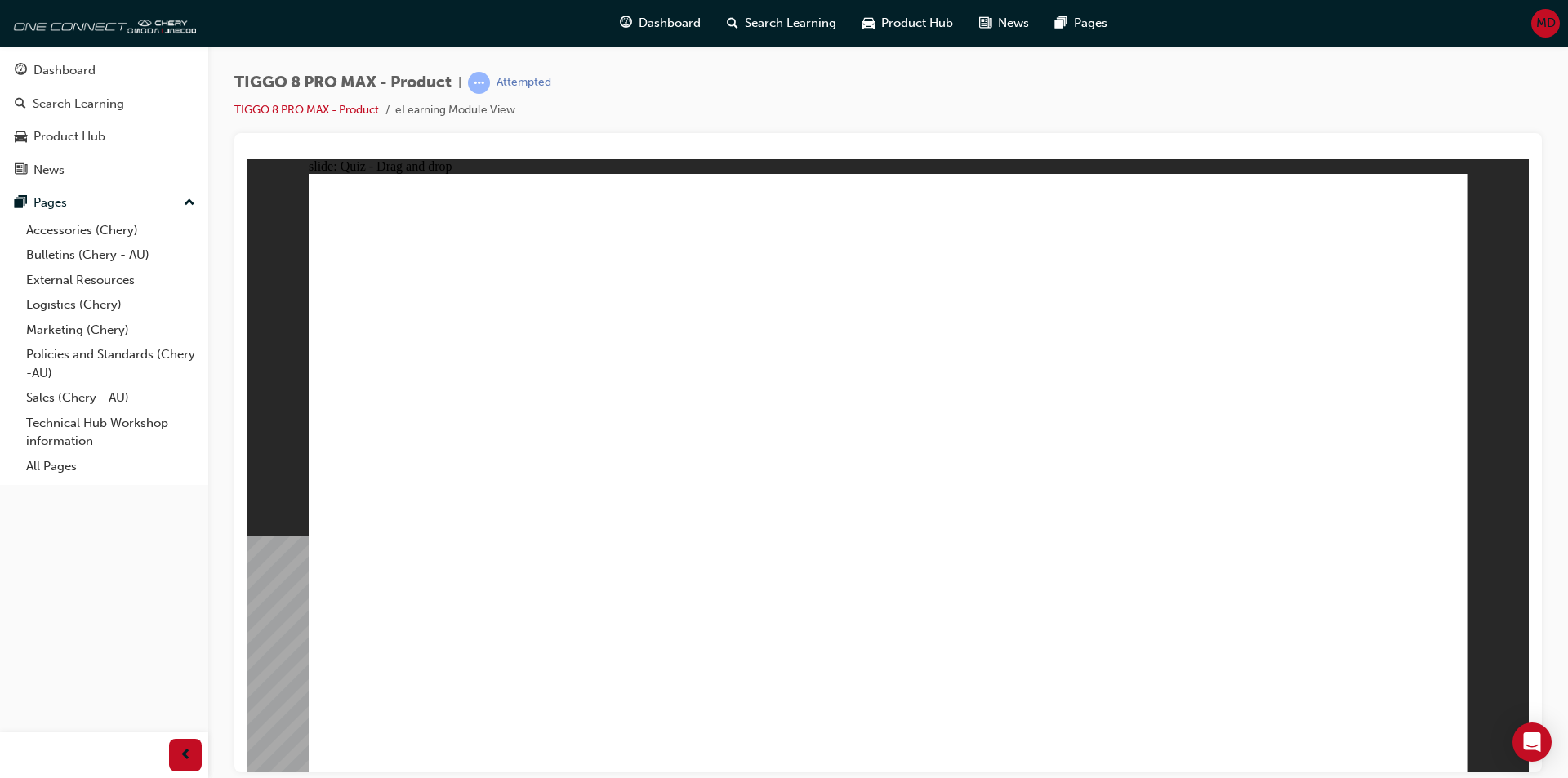
checkbox input "true"
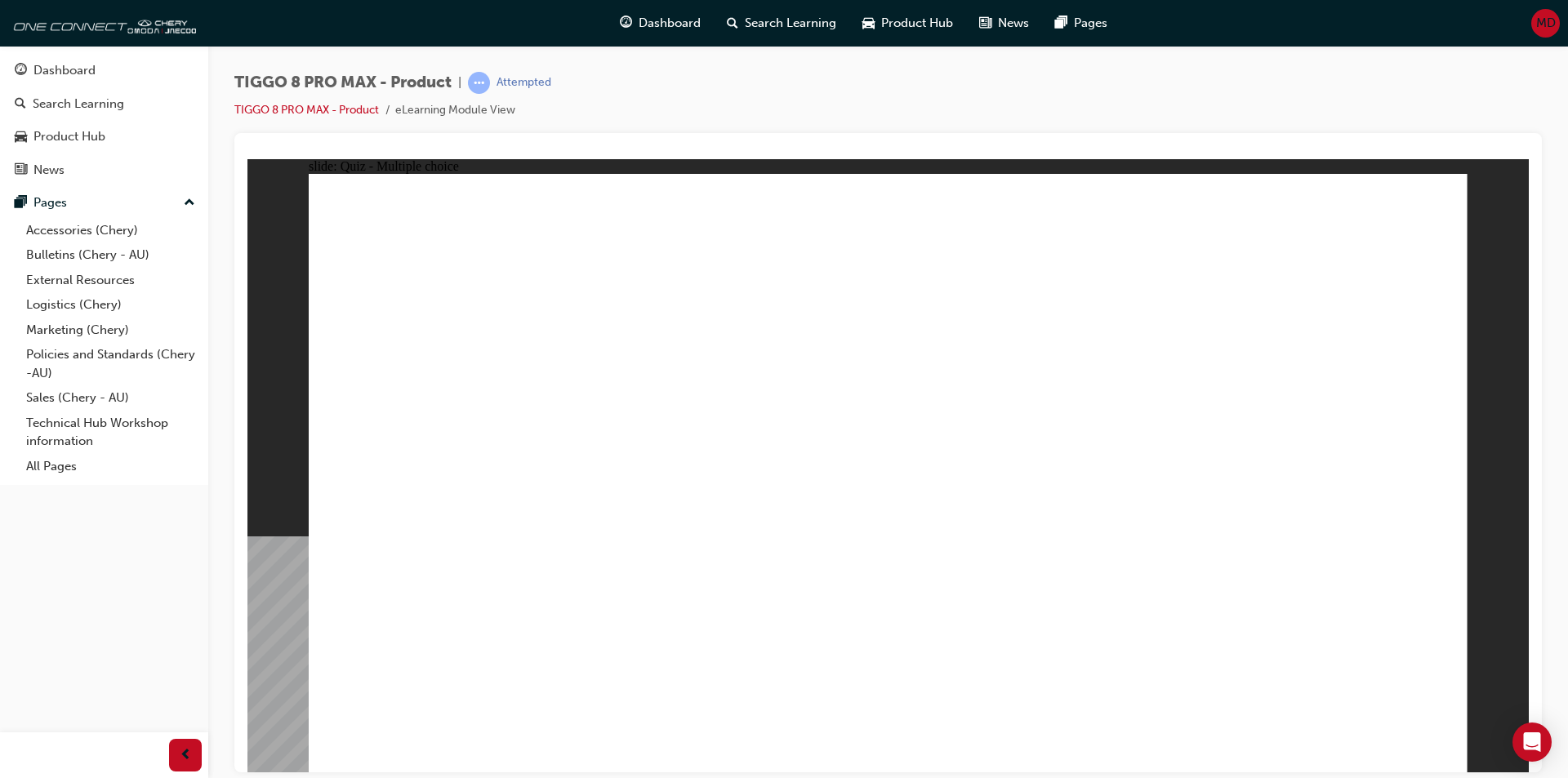
checkbox input "true"
radio input "true"
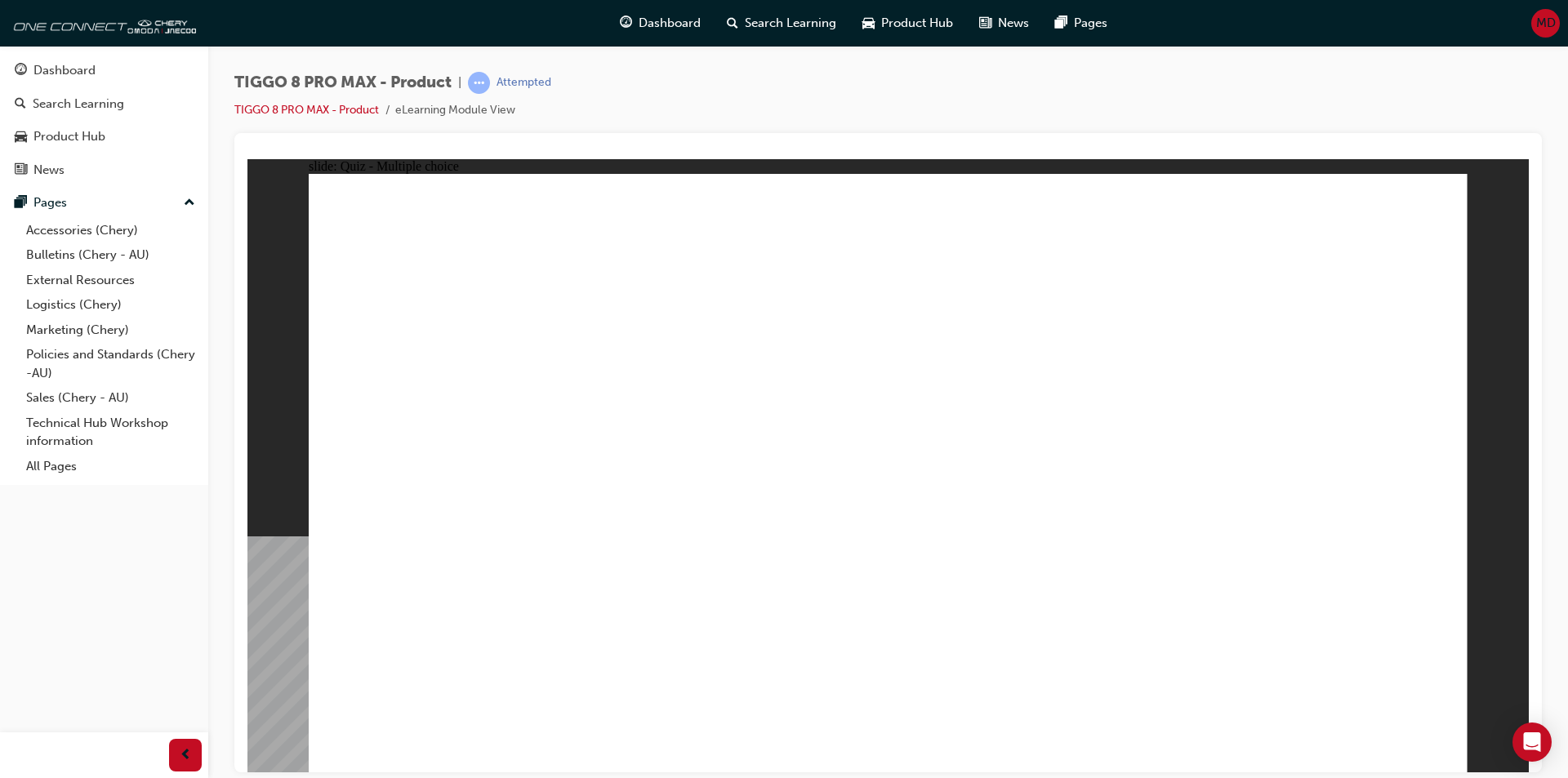
drag, startPoint x: 1113, startPoint y: 353, endPoint x: 1105, endPoint y: 548, distance: 195.2
drag, startPoint x: 1310, startPoint y: 284, endPoint x: 1110, endPoint y: 582, distance: 358.9
drag, startPoint x: 1163, startPoint y: 280, endPoint x: 1072, endPoint y: 646, distance: 377.1
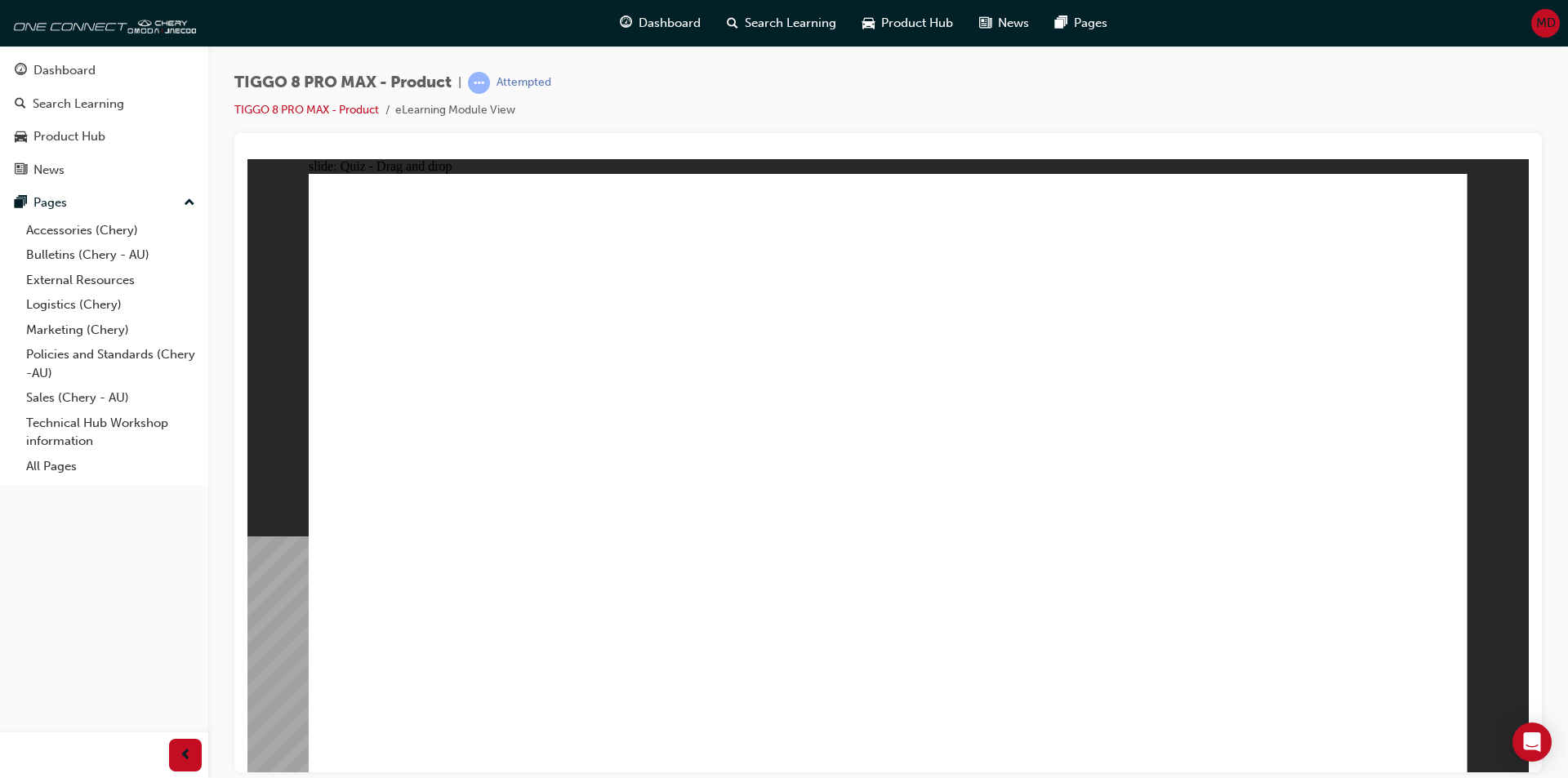
drag, startPoint x: 923, startPoint y: 288, endPoint x: 1073, endPoint y: 606, distance: 351.6
drag, startPoint x: 1135, startPoint y: 249, endPoint x: 1036, endPoint y: 606, distance: 370.5
drag, startPoint x: 932, startPoint y: 250, endPoint x: 1129, endPoint y: 662, distance: 456.7
drag, startPoint x: 1312, startPoint y: 236, endPoint x: 993, endPoint y: 598, distance: 482.5
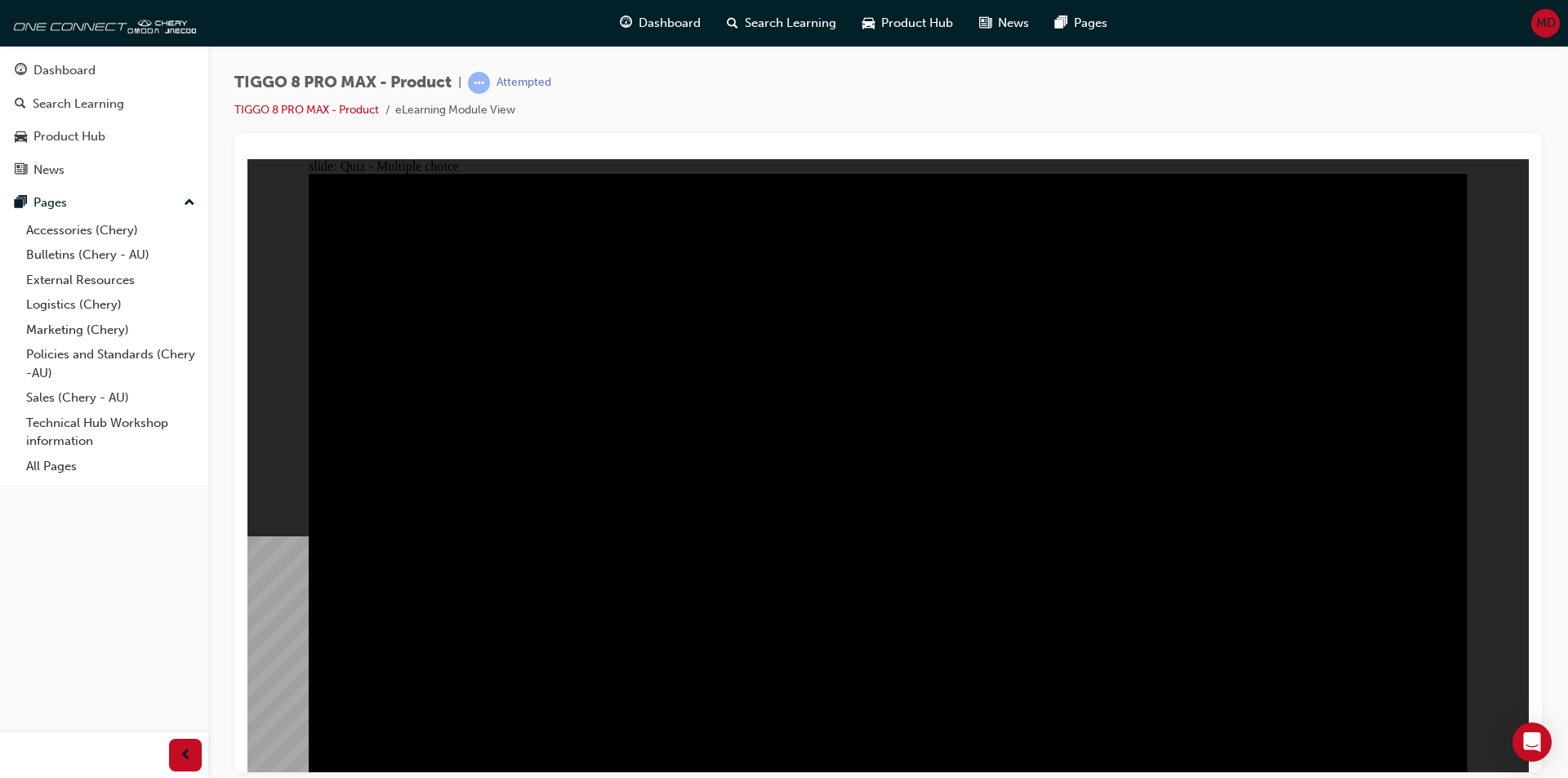
radio input "true"
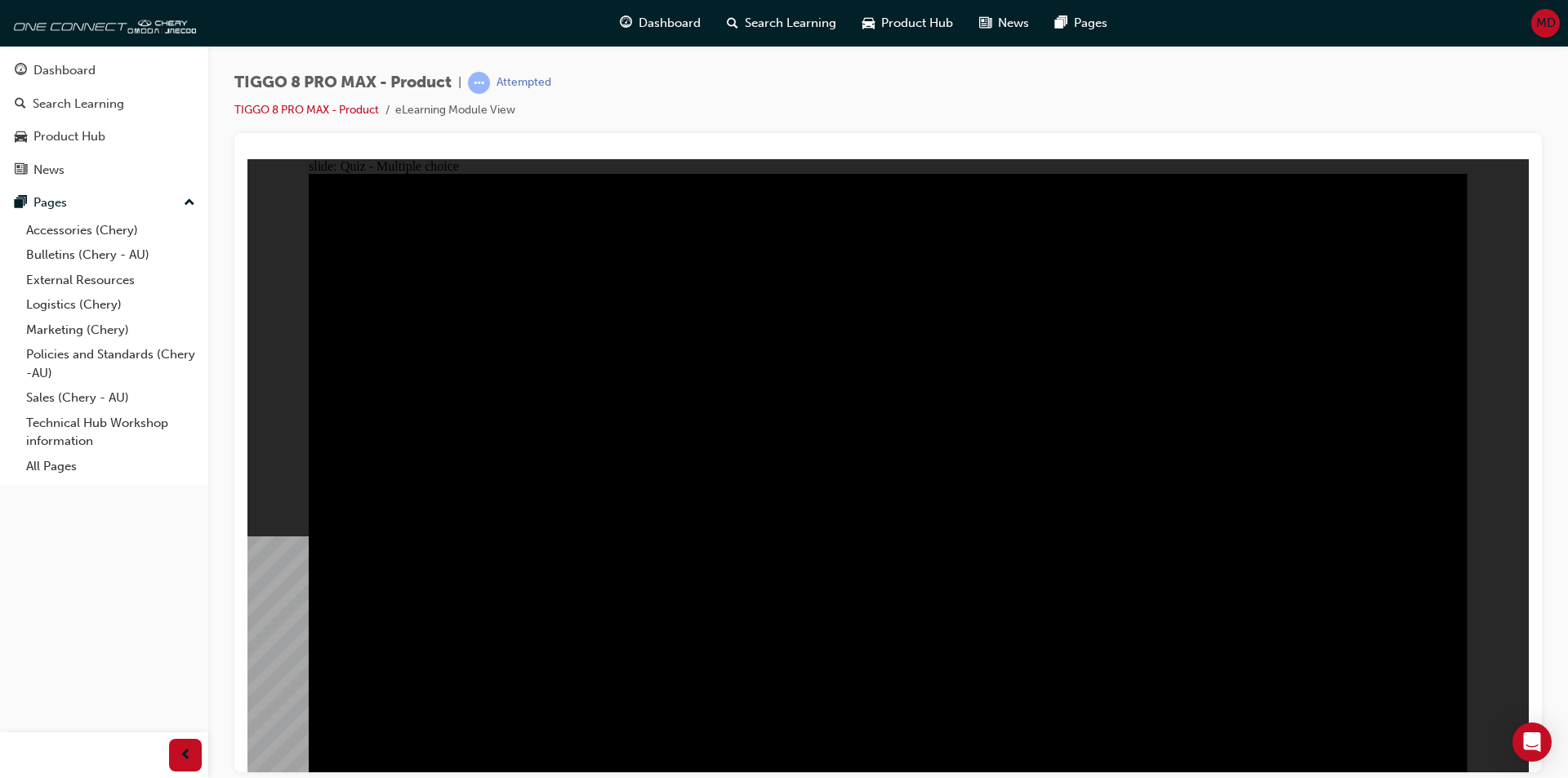
radio input "true"
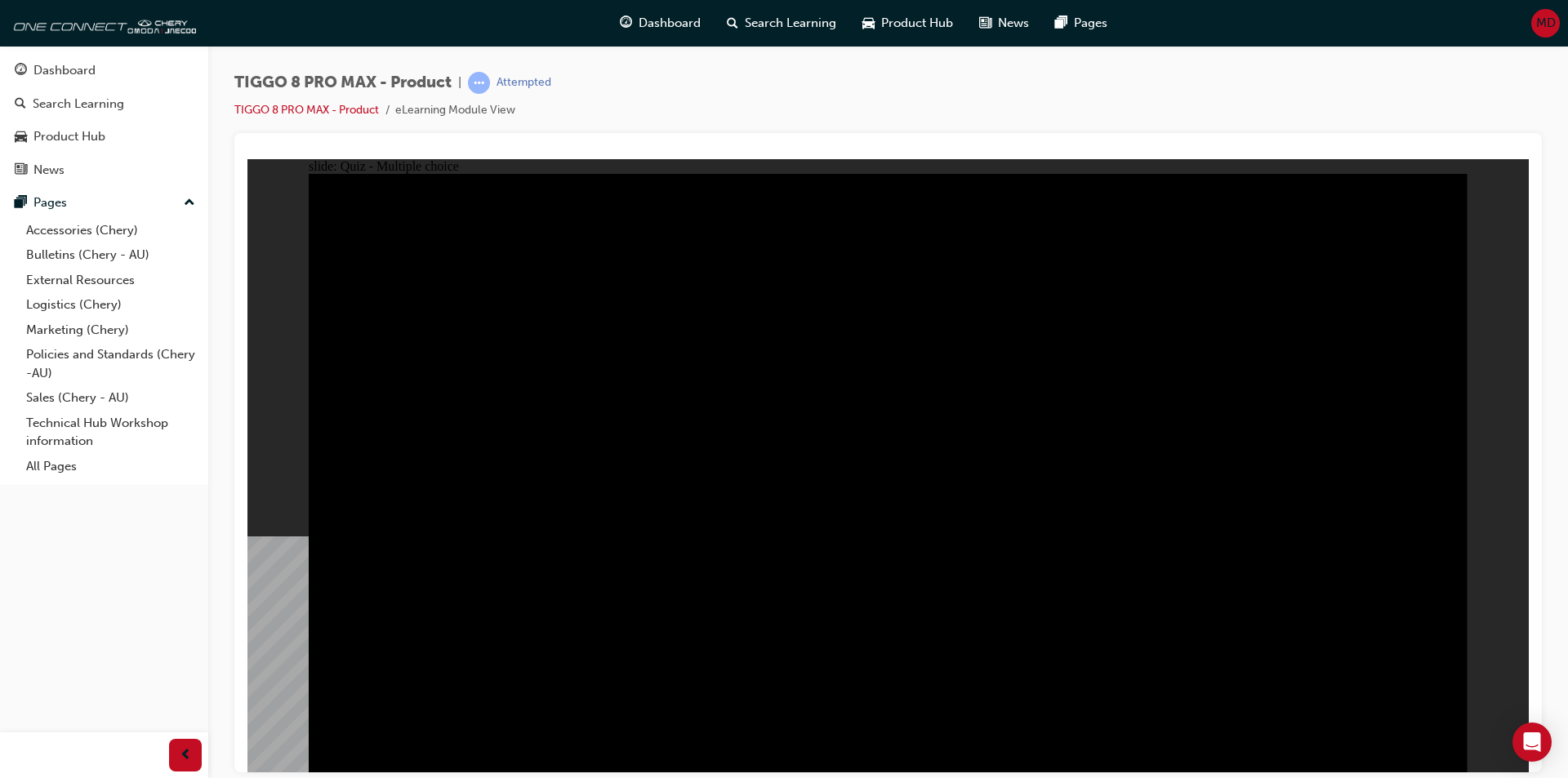
checkbox input "true"
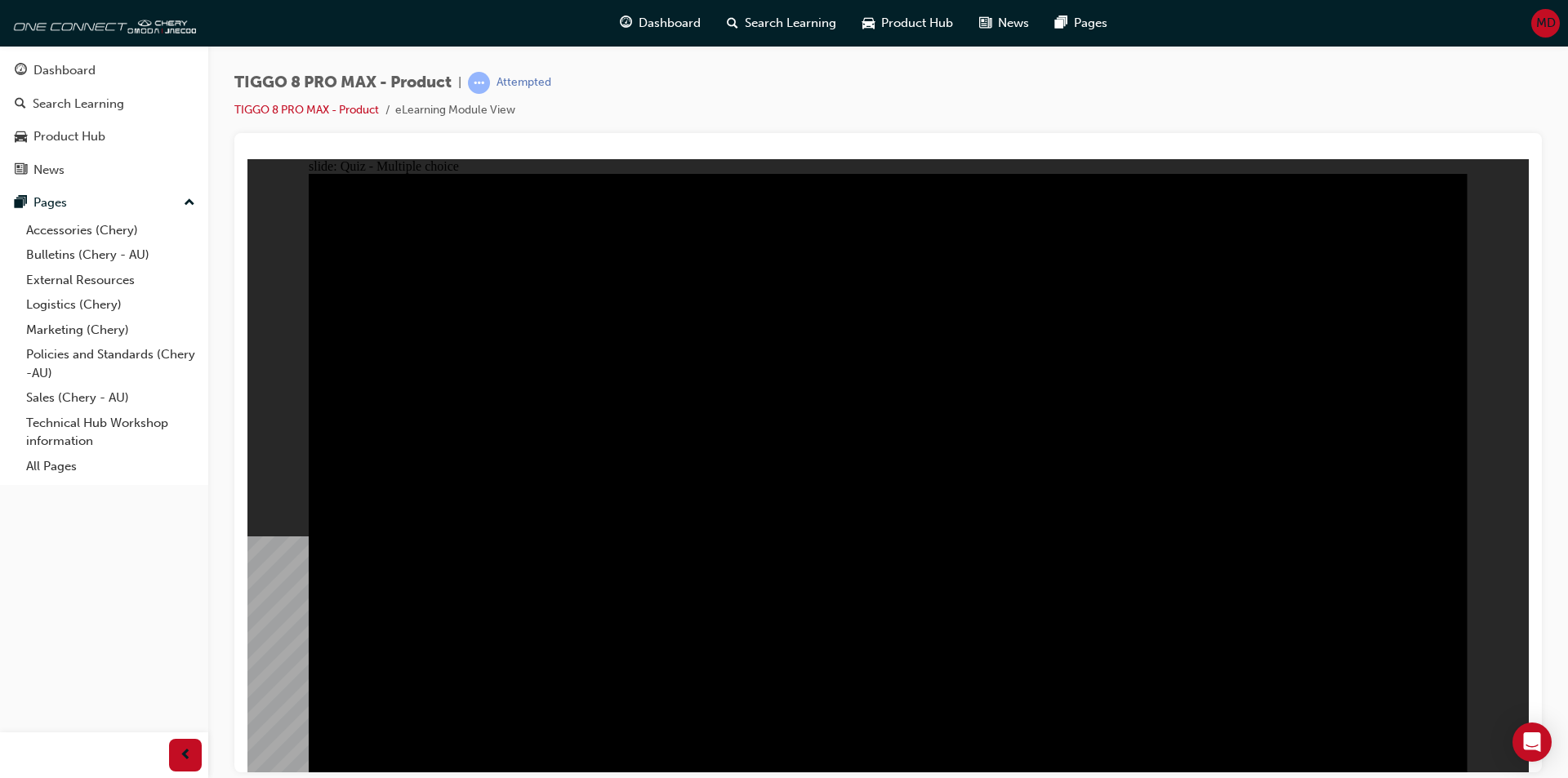
checkbox input "true"
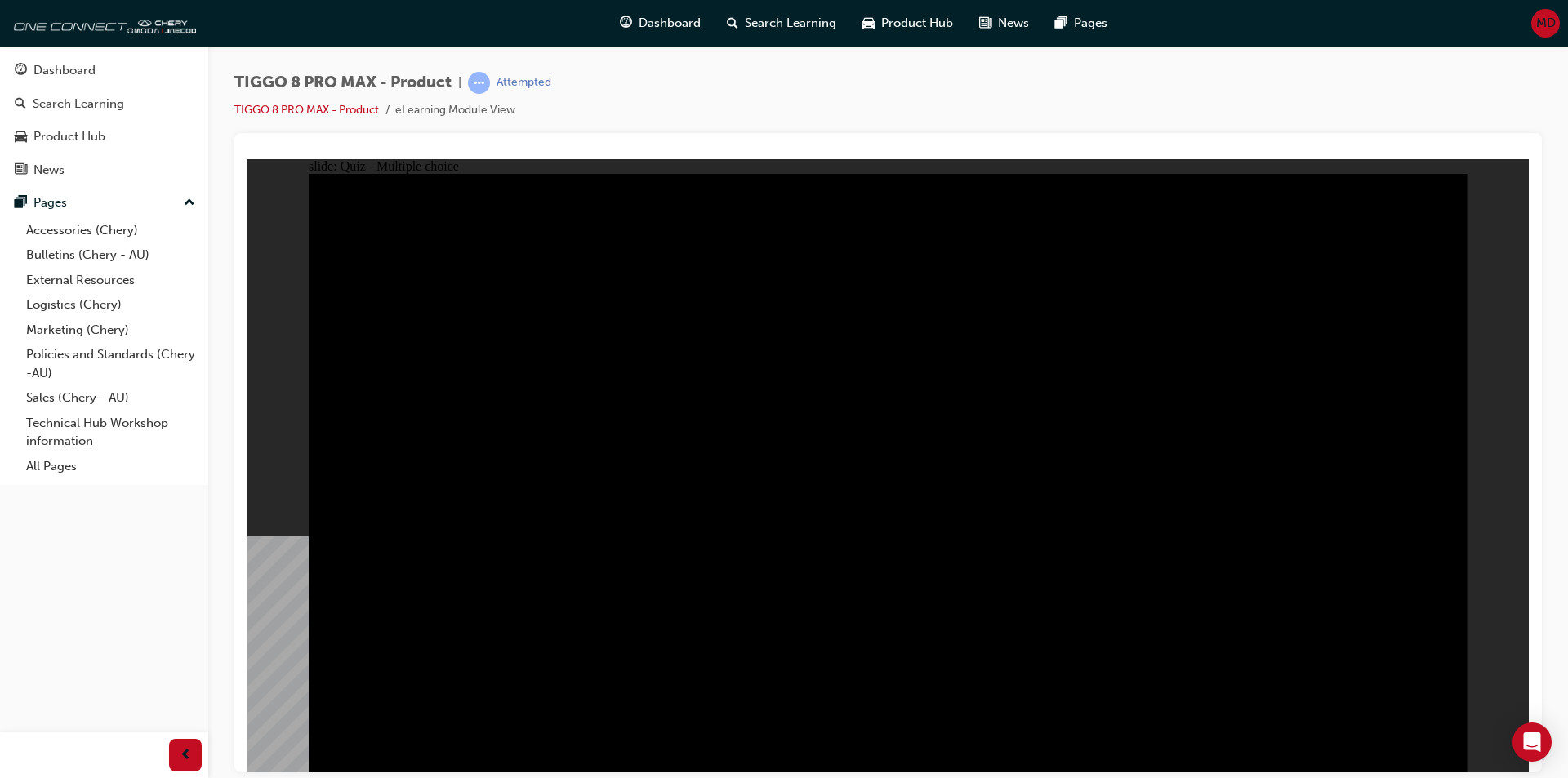
checkbox input "true"
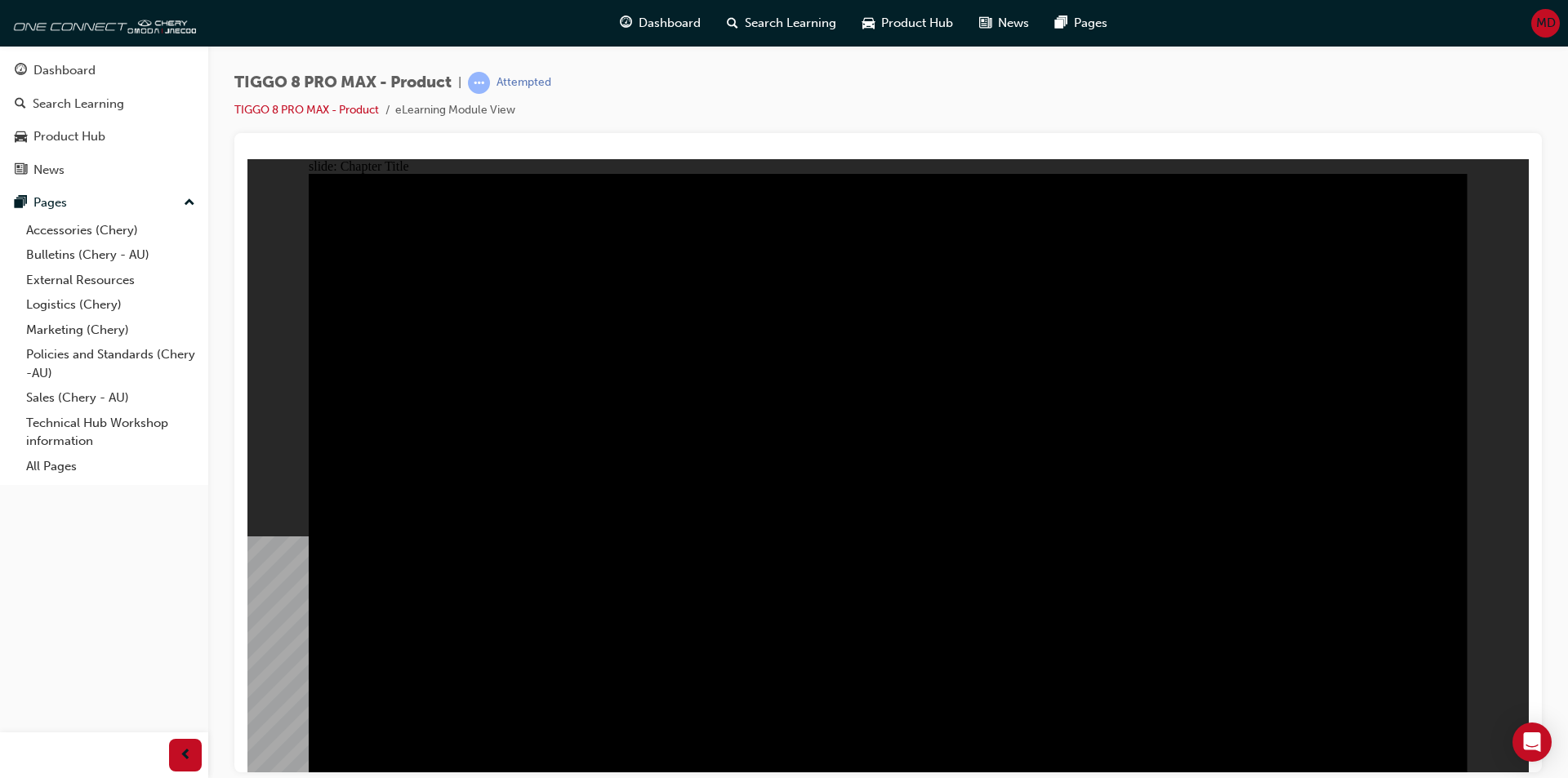
radio input "true"
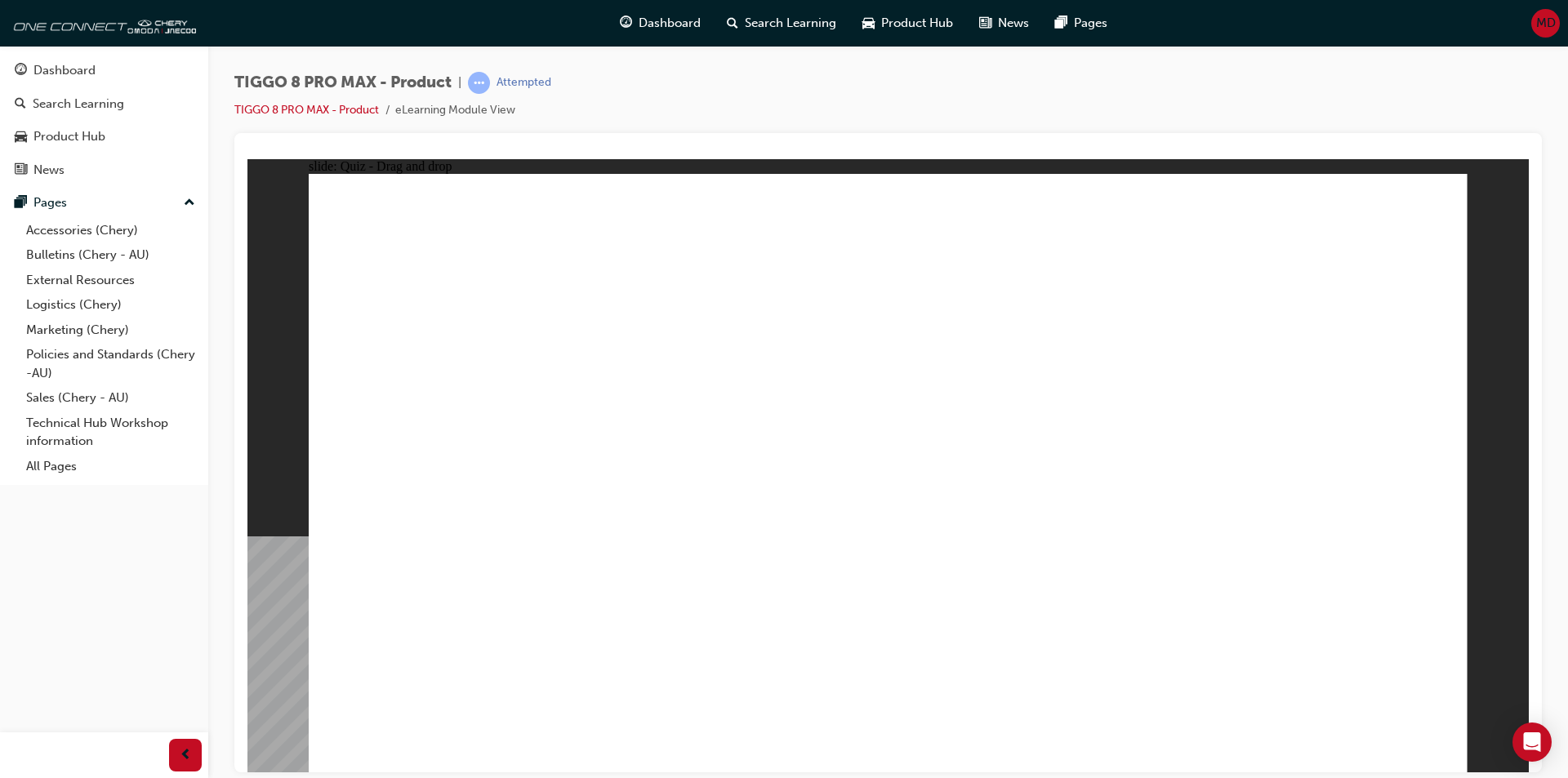
drag, startPoint x: 1208, startPoint y: 375, endPoint x: 1311, endPoint y: 514, distance: 173.0
drag, startPoint x: 1292, startPoint y: 267, endPoint x: 423, endPoint y: 524, distance: 906.2
drag, startPoint x: 955, startPoint y: 376, endPoint x: 903, endPoint y: 500, distance: 134.5
drag, startPoint x: 891, startPoint y: 267, endPoint x: 1147, endPoint y: 531, distance: 367.7
drag, startPoint x: 1087, startPoint y: 221, endPoint x: 717, endPoint y: 449, distance: 434.6
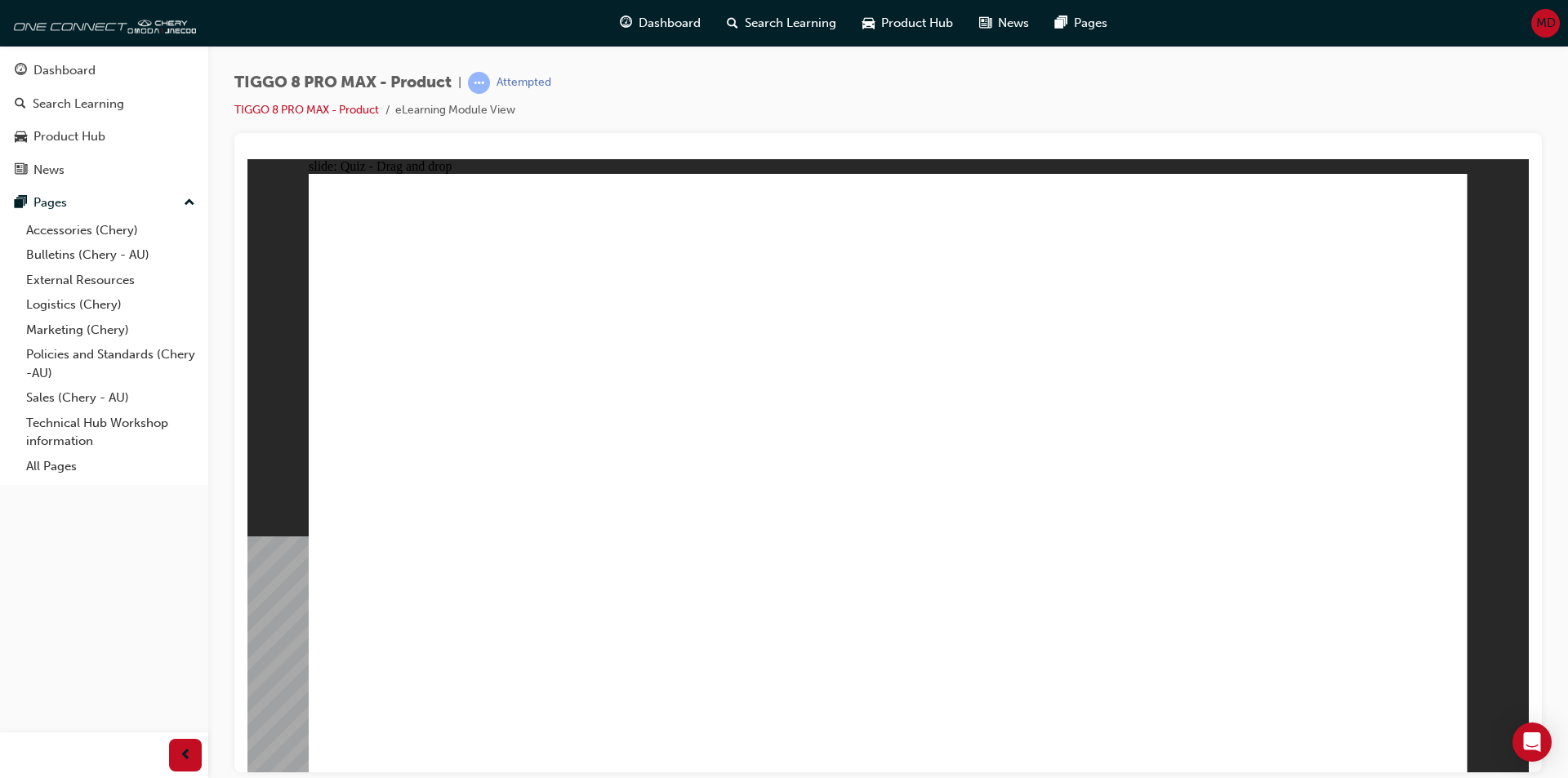
checkbox input "true"
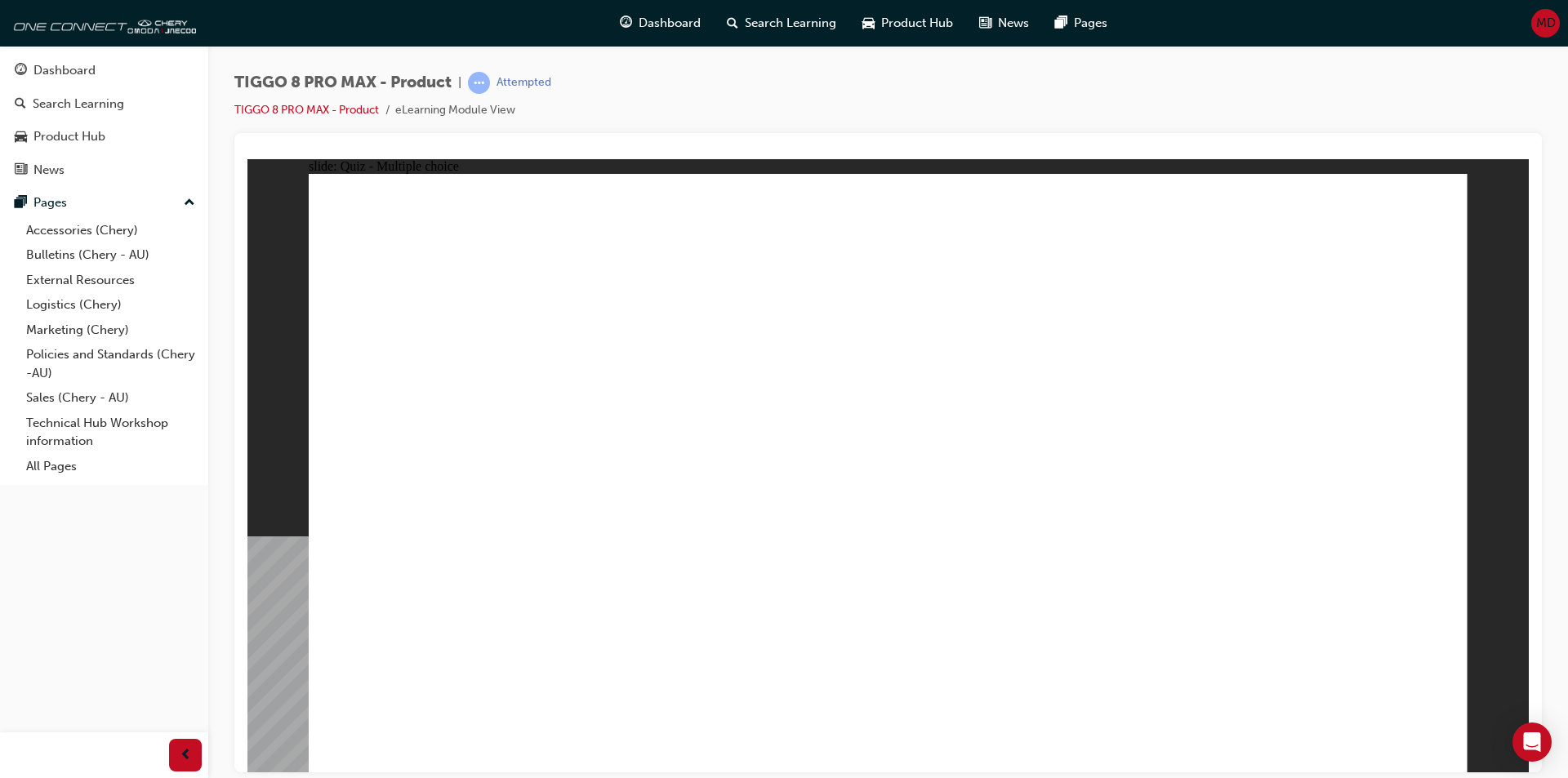
checkbox input "true"
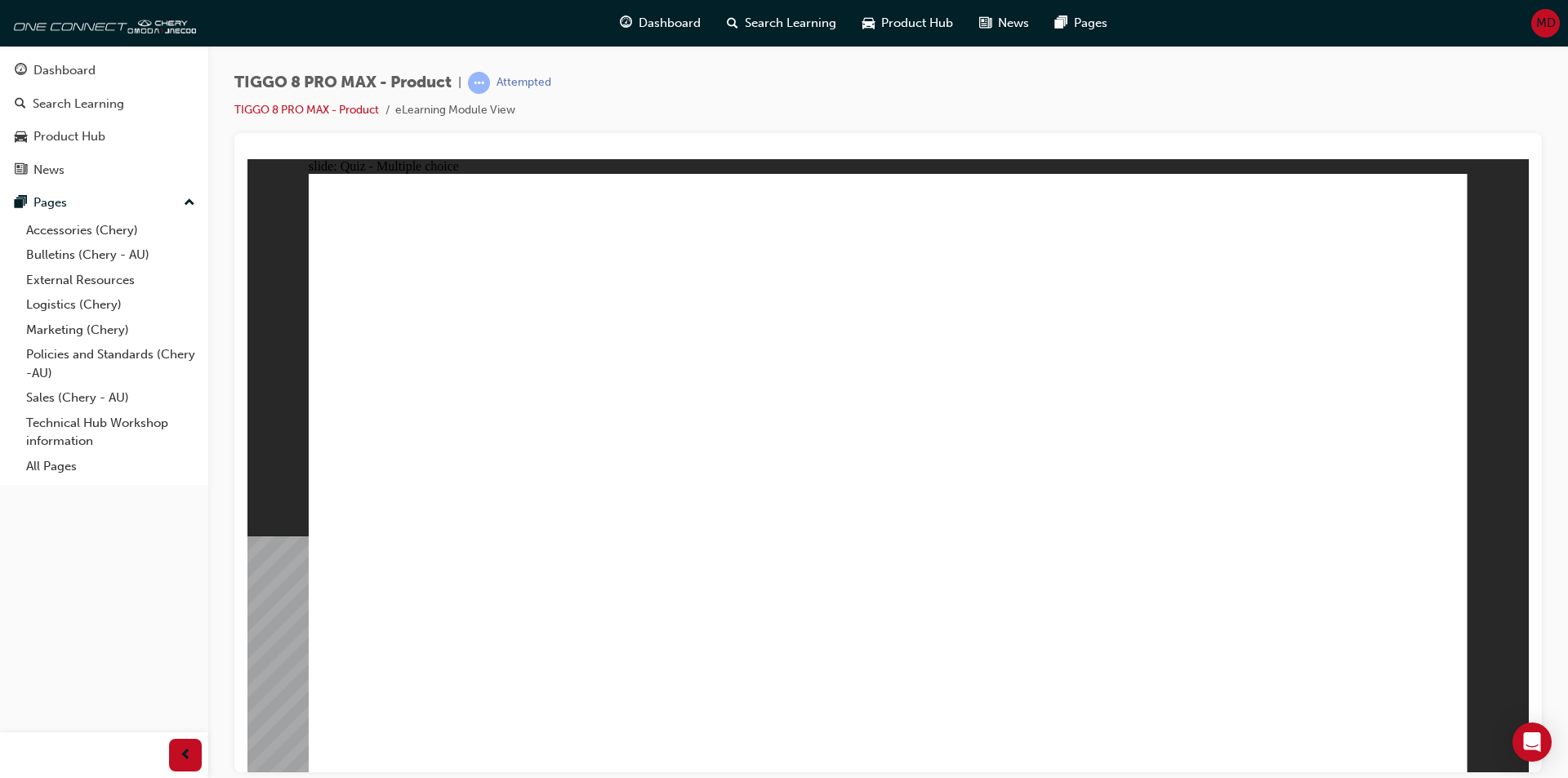
radio input "true"
drag, startPoint x: 1159, startPoint y: 327, endPoint x: 1125, endPoint y: 524, distance: 199.9
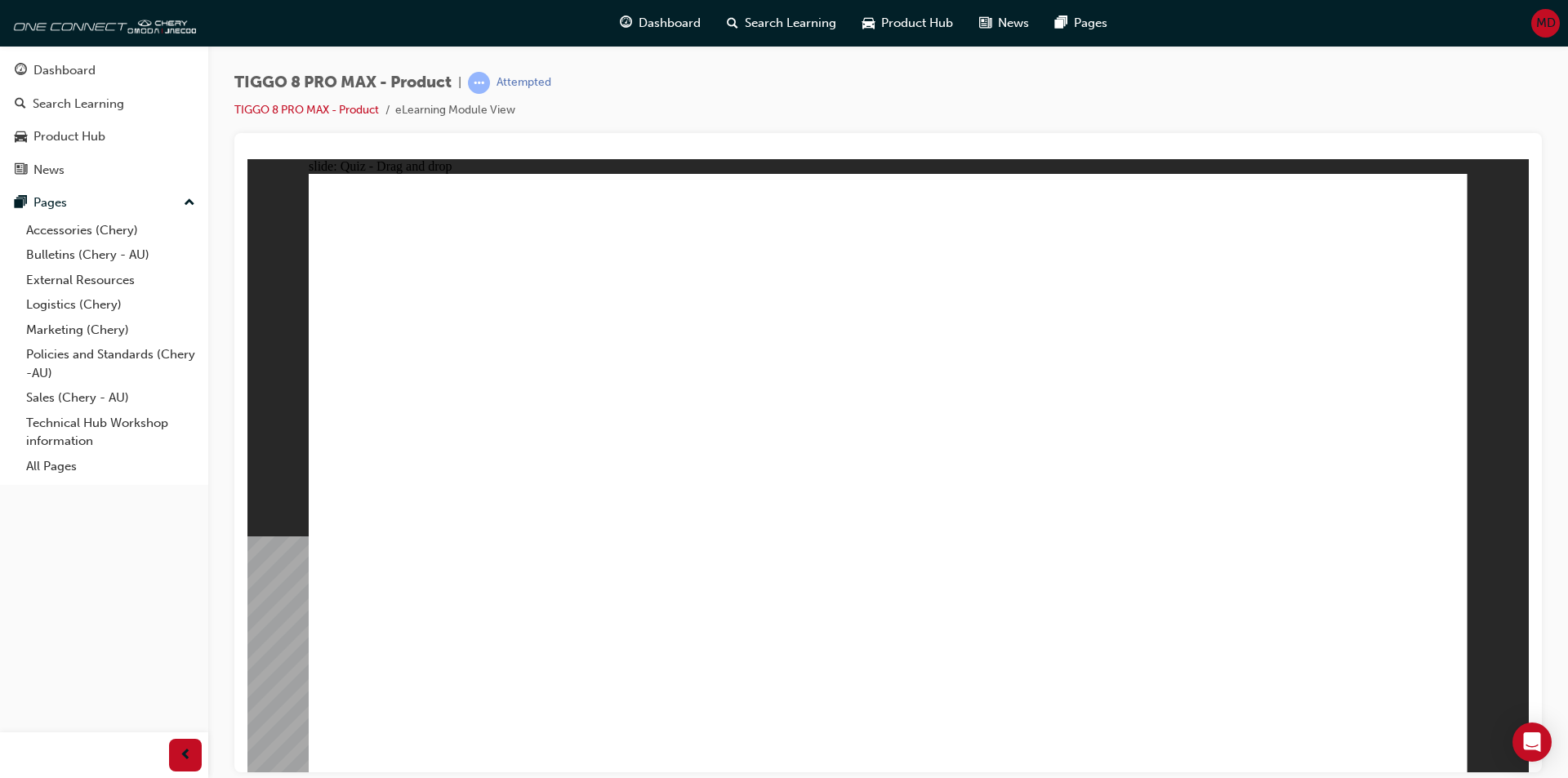
drag, startPoint x: 1128, startPoint y: 311, endPoint x: 1129, endPoint y: 489, distance: 178.0
drag, startPoint x: 1271, startPoint y: 285, endPoint x: 1064, endPoint y: 490, distance: 291.3
drag, startPoint x: 925, startPoint y: 274, endPoint x: 994, endPoint y: 596, distance: 329.3
drag, startPoint x: 1062, startPoint y: 240, endPoint x: 1007, endPoint y: 602, distance: 366.2
drag, startPoint x: 886, startPoint y: 251, endPoint x: 1086, endPoint y: 601, distance: 403.1
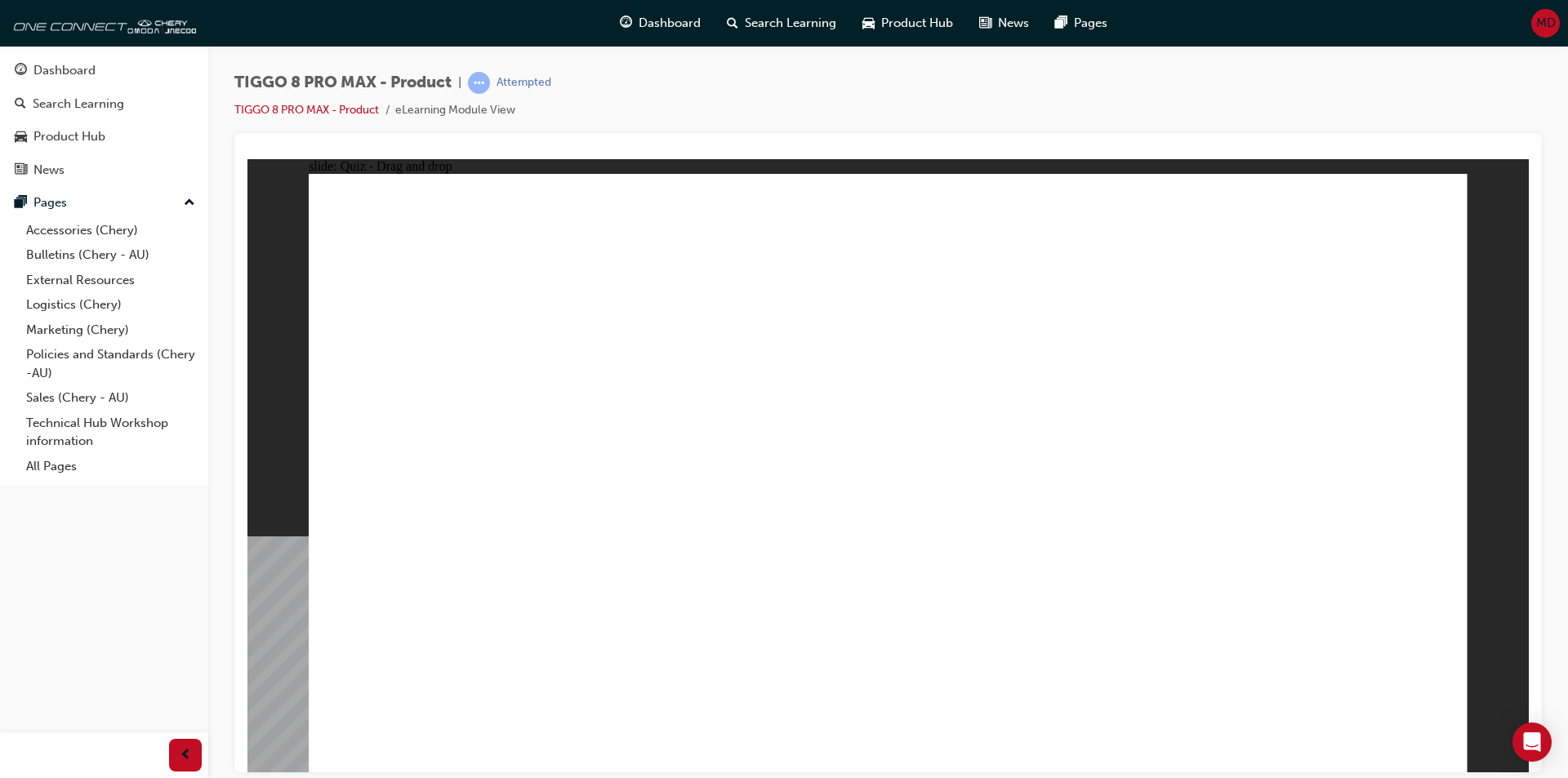
drag, startPoint x: 1296, startPoint y: 254, endPoint x: 1121, endPoint y: 614, distance: 400.3
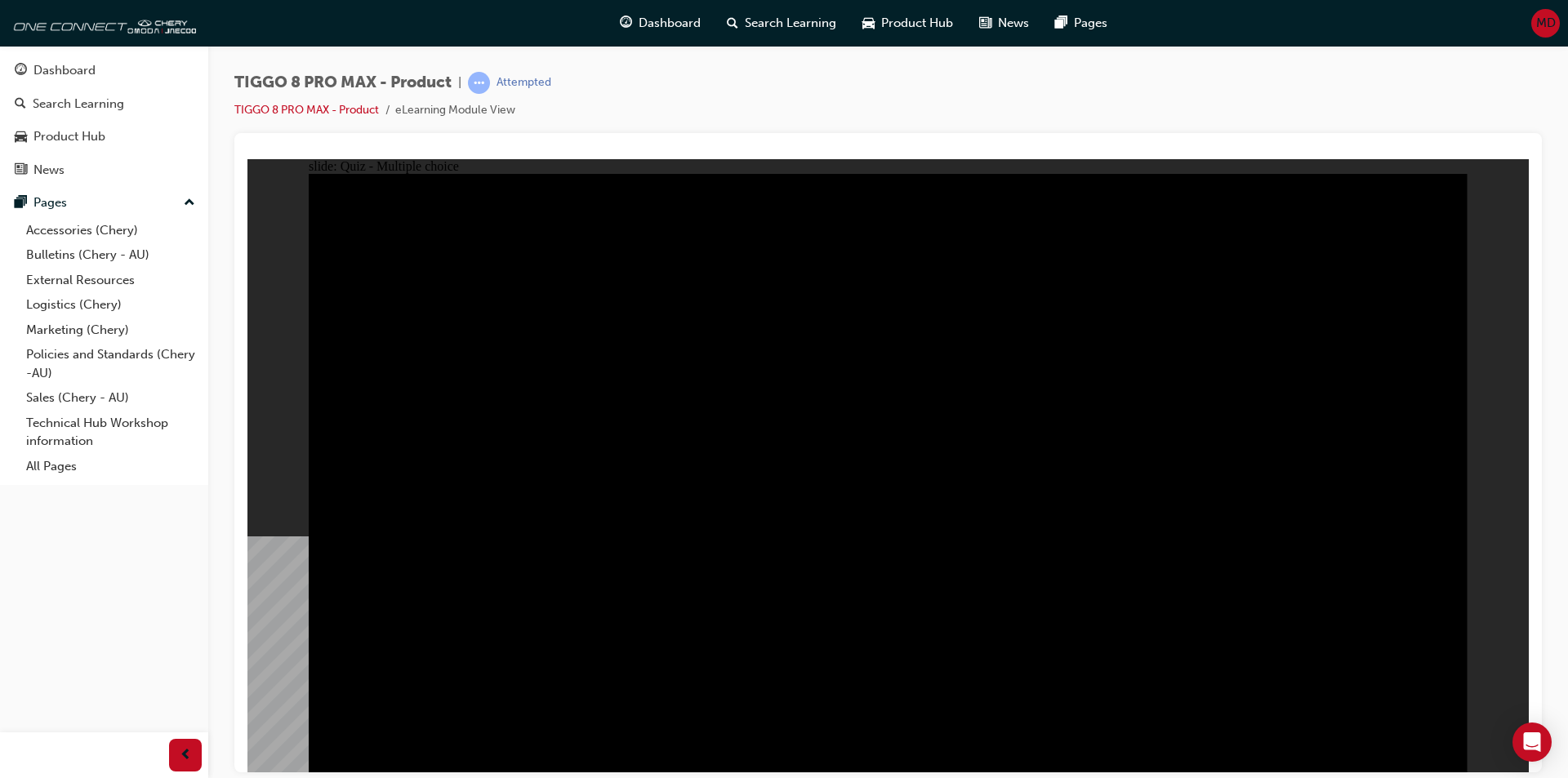
radio input "true"
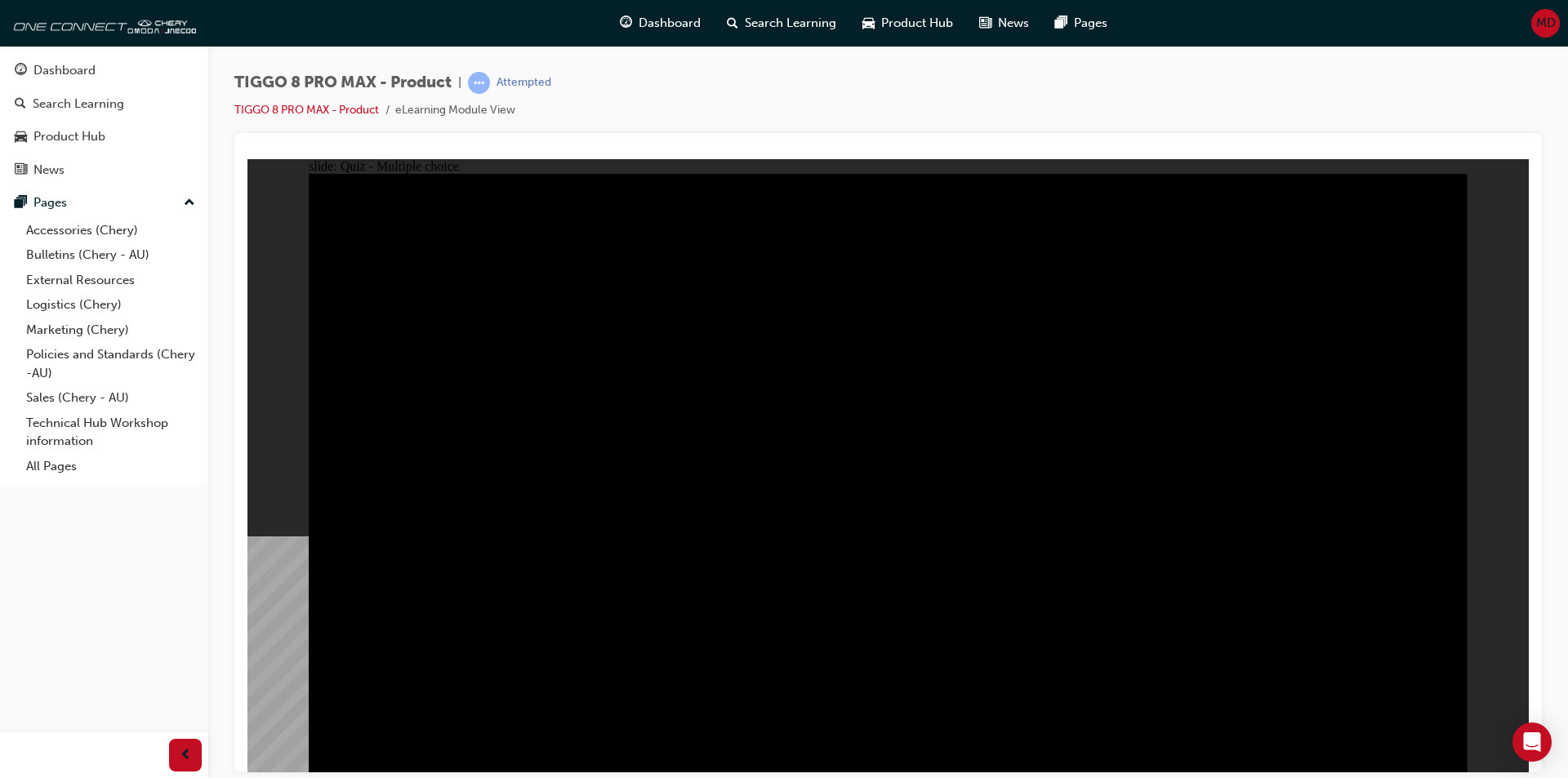
radio input "true"
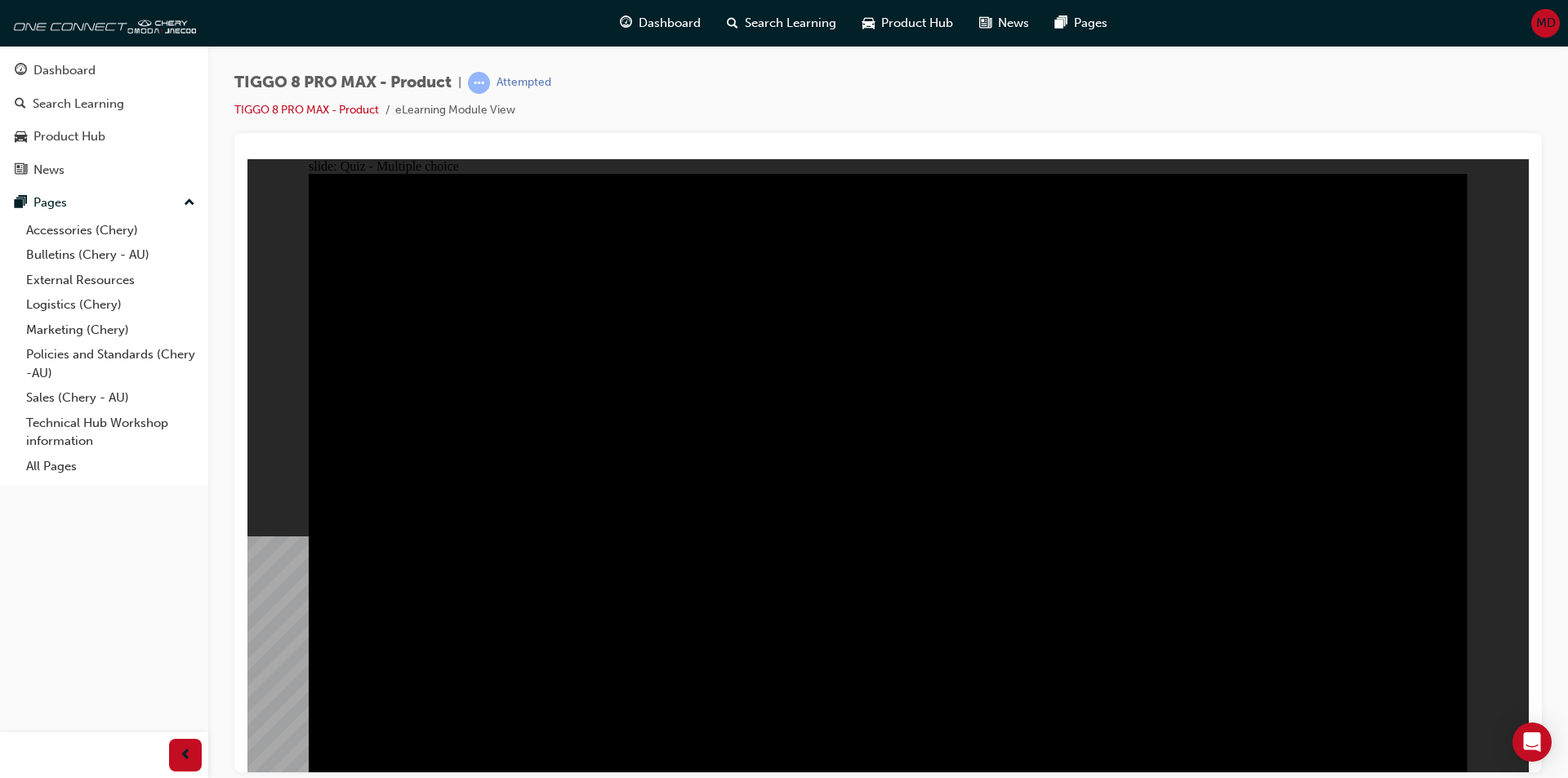
checkbox input "true"
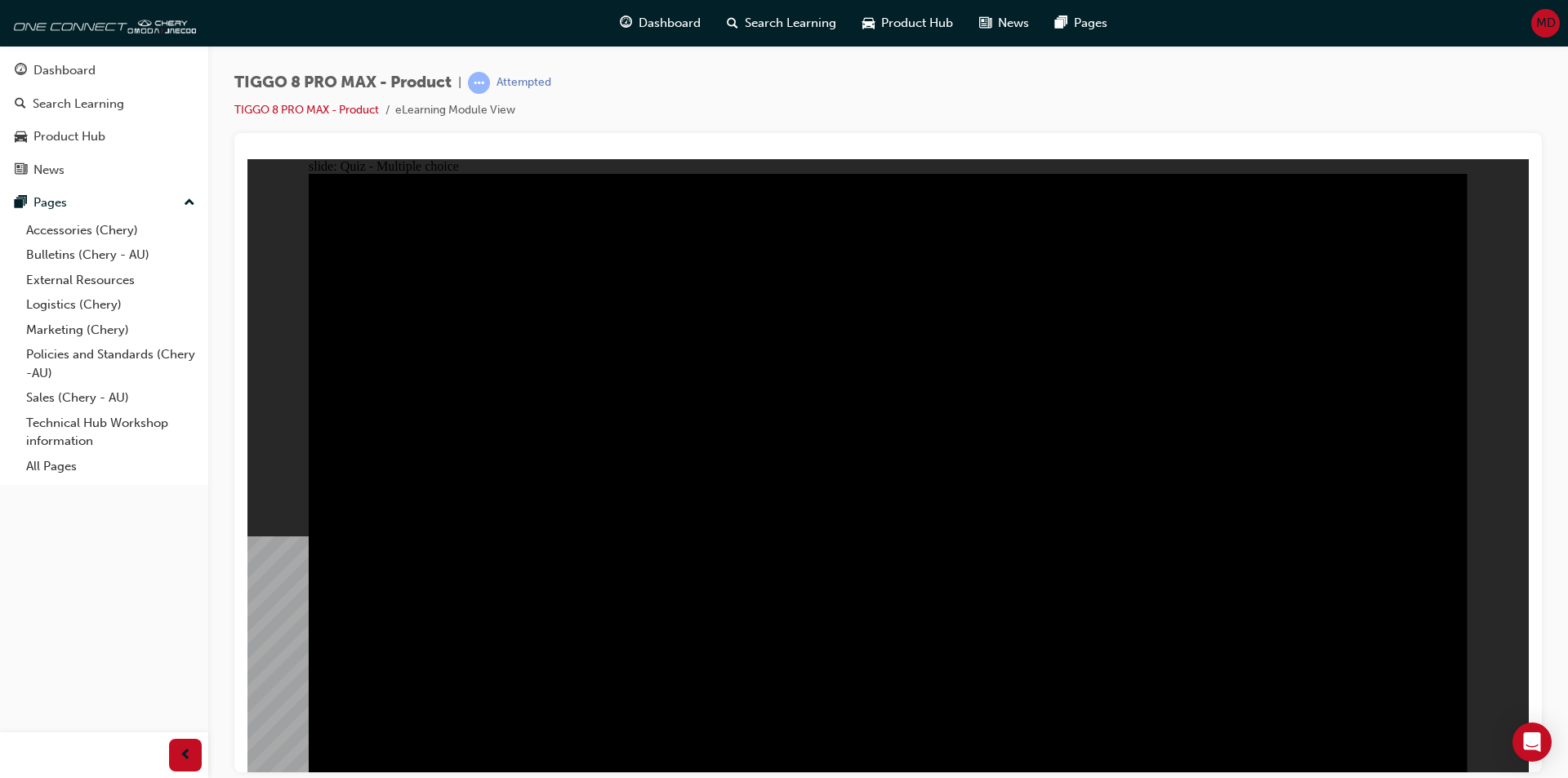
checkbox input "true"
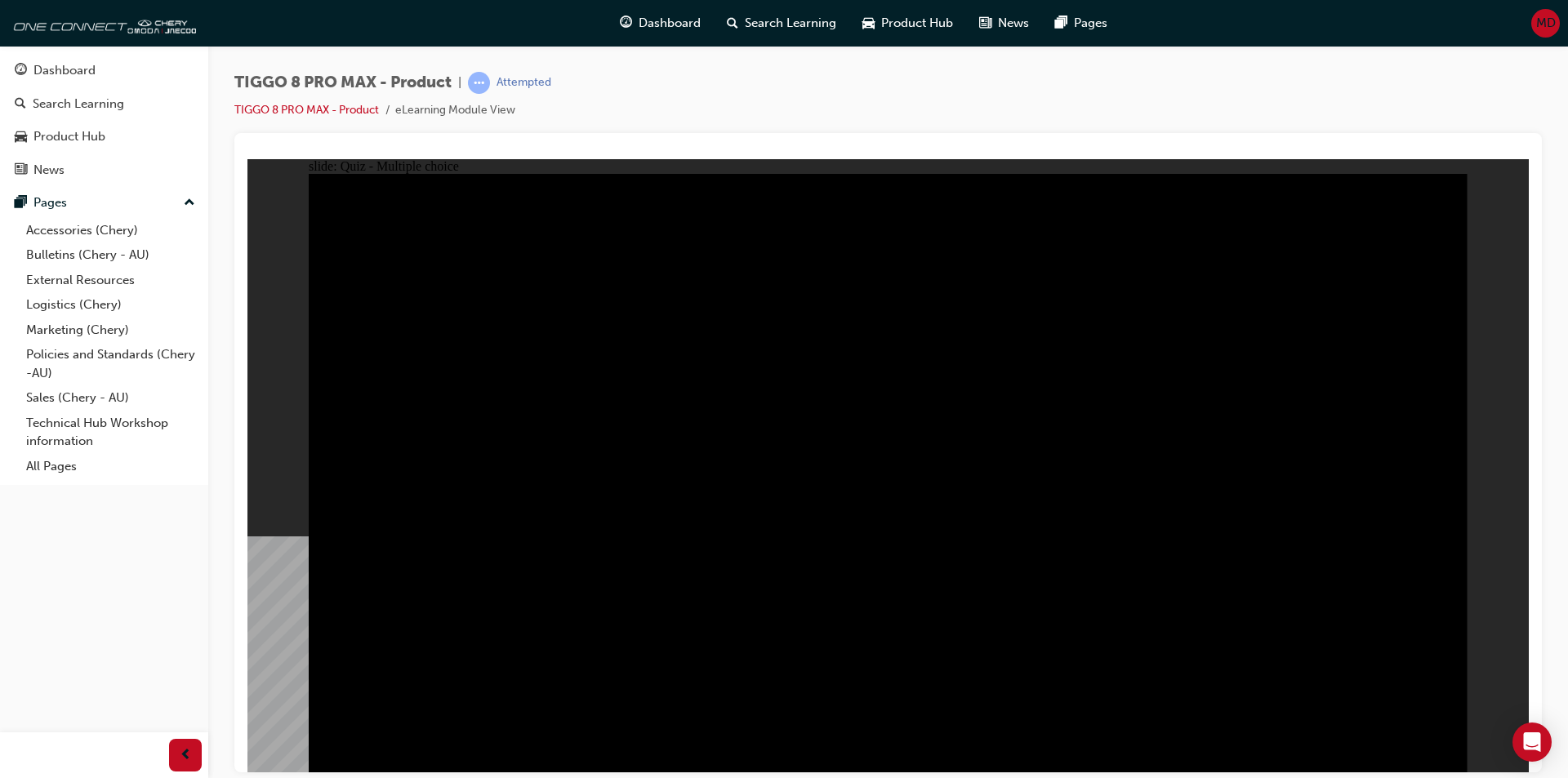
checkbox input "true"
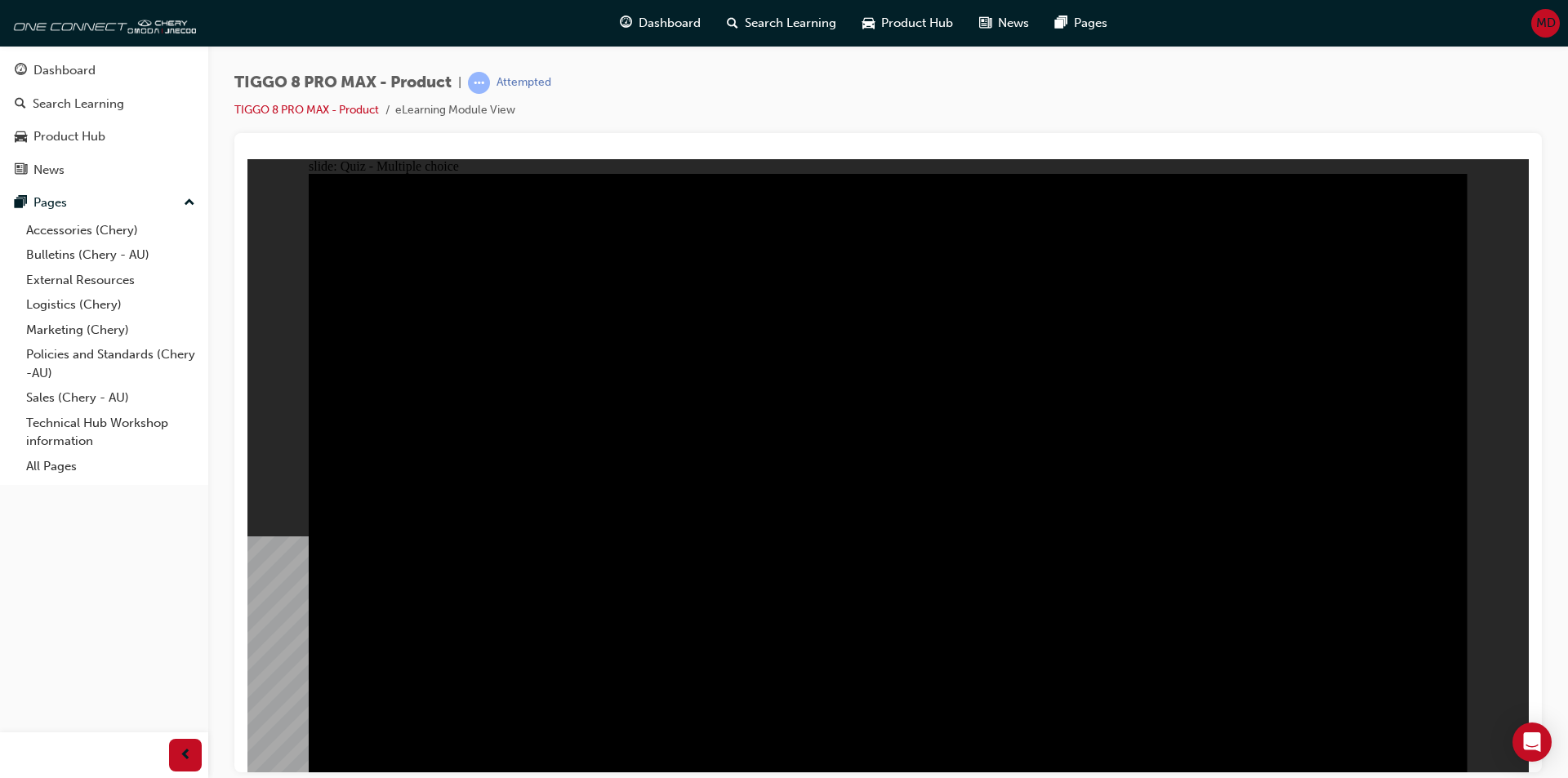
checkbox input "true"
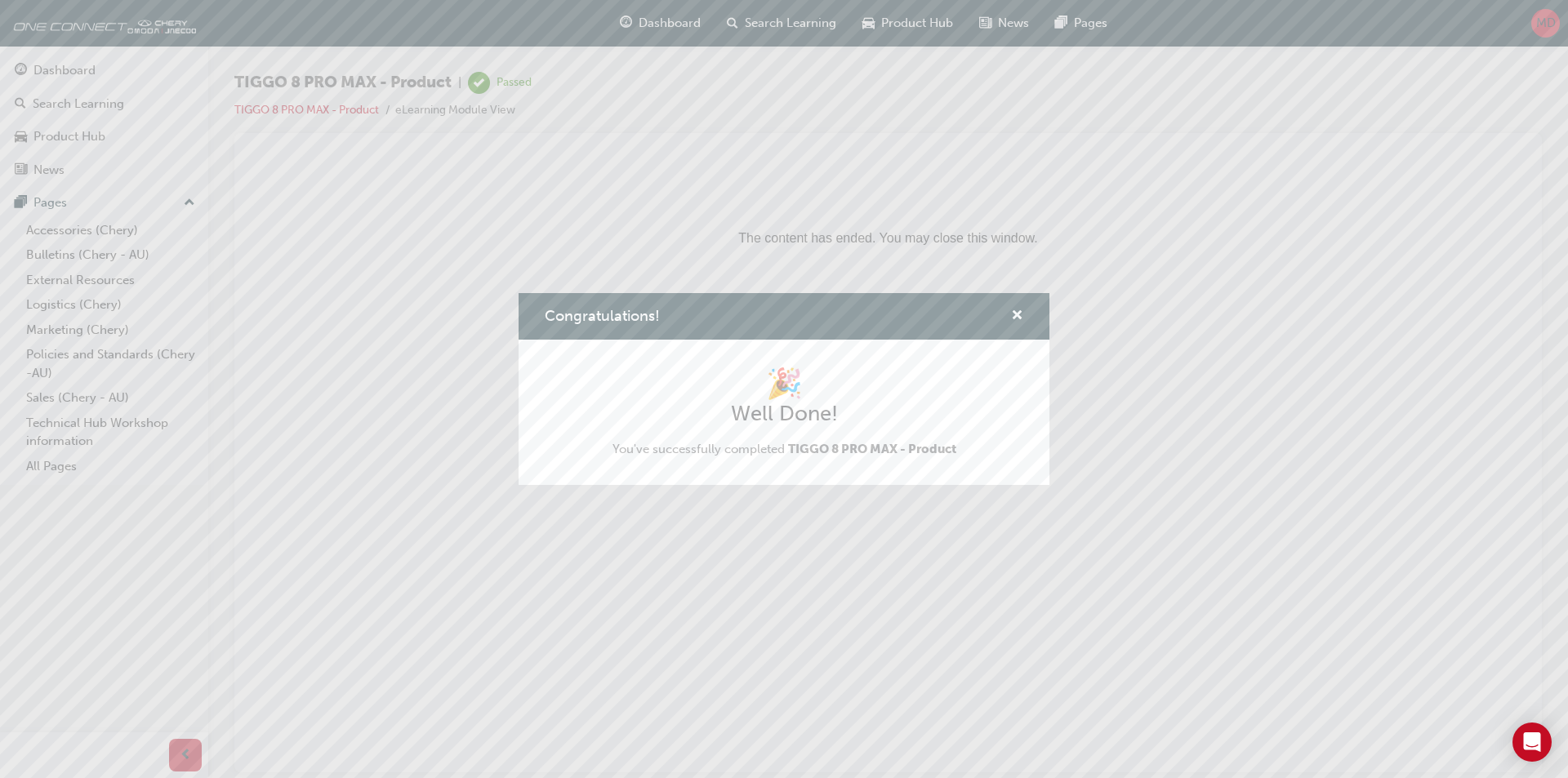
click at [85, 73] on div "Congratulations! 🎉 Well Done! You've successfully completed TIGGO 8 PRO MAX - P…" at bounding box center [784, 389] width 1568 height 778
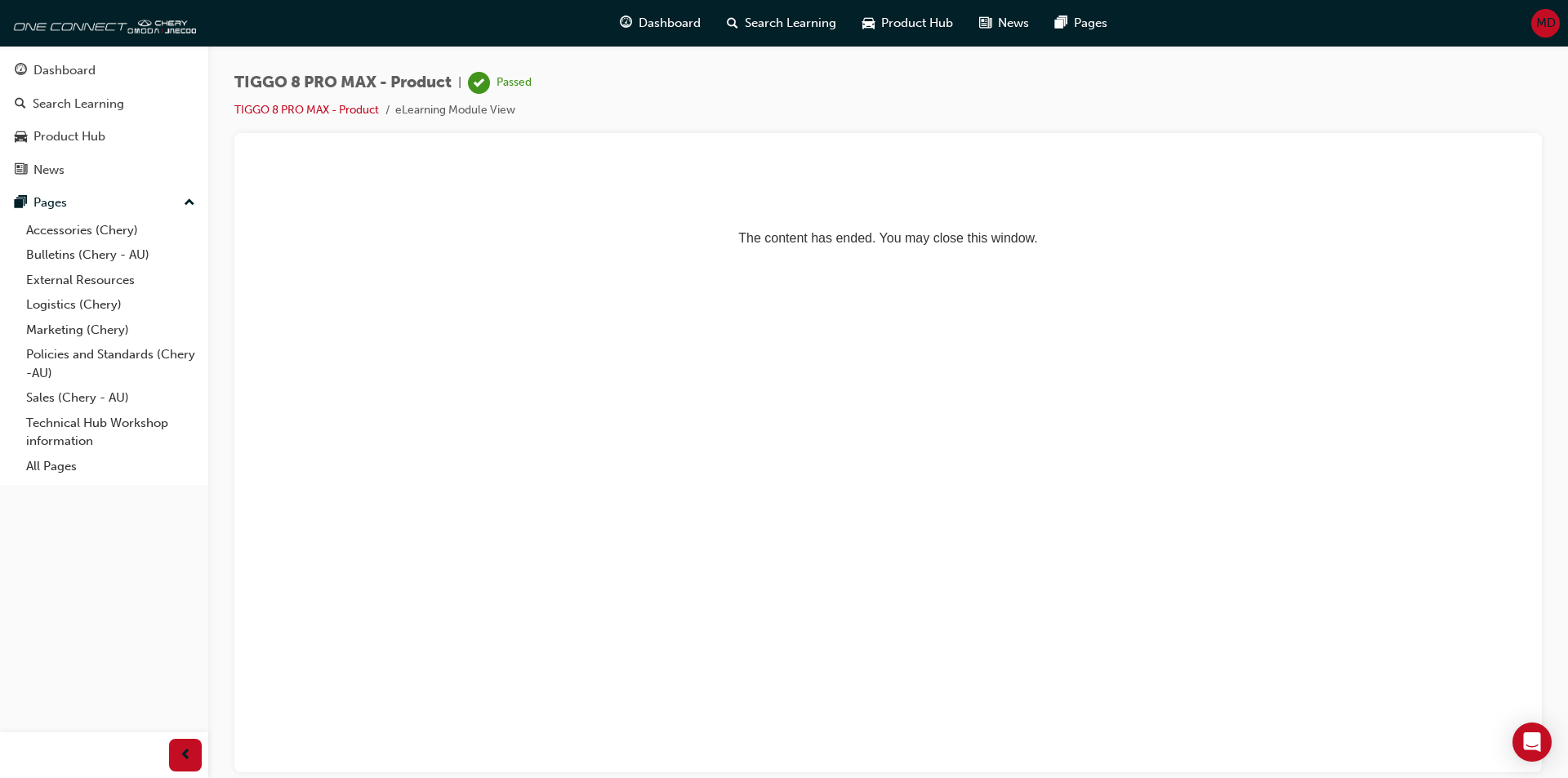
click at [85, 73] on div "Dashboard" at bounding box center [64, 70] width 62 height 18
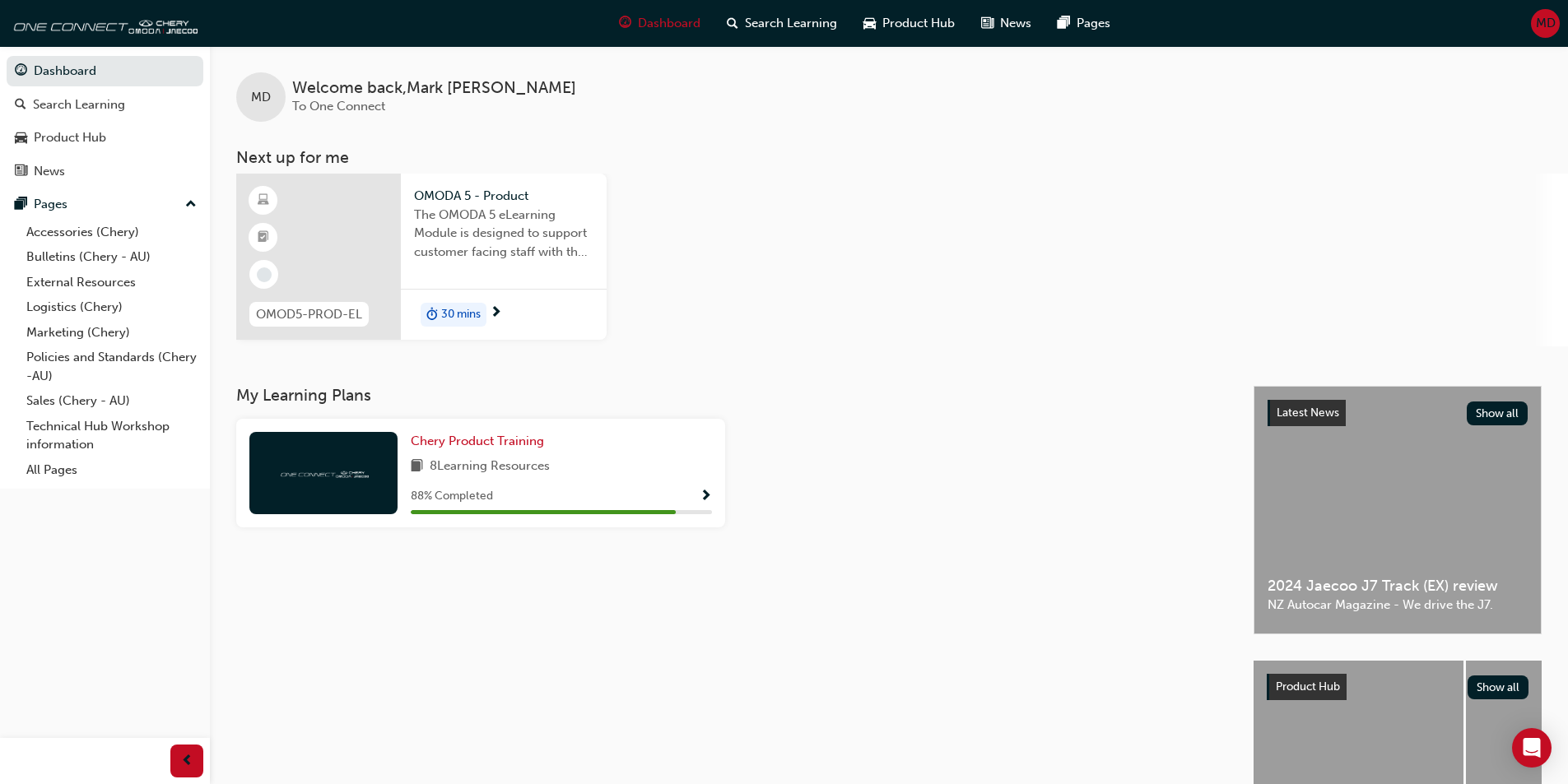
click at [451, 316] on span "30 mins" at bounding box center [460, 314] width 39 height 19
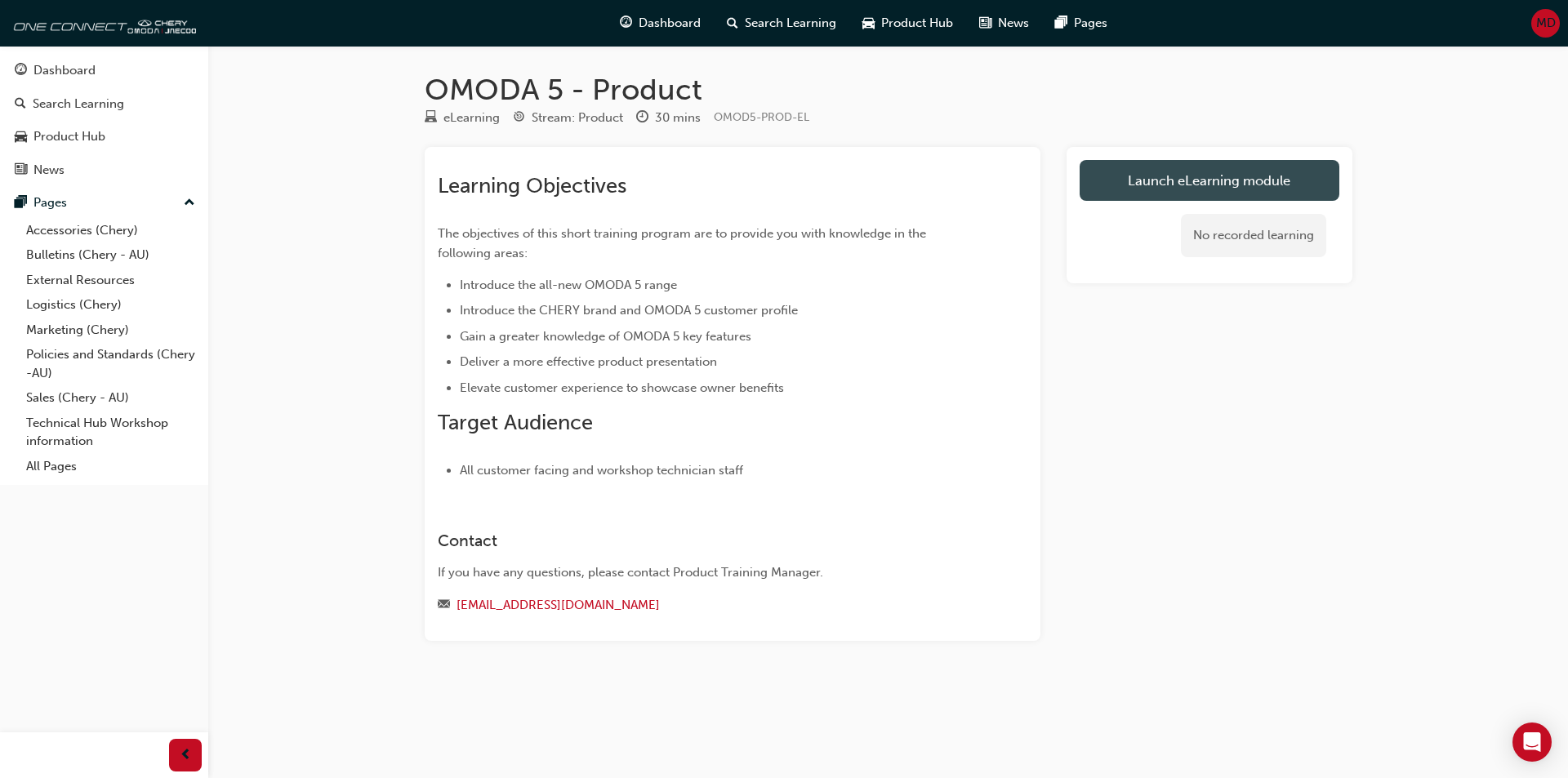
click at [1177, 188] on link "Launch eLearning module" at bounding box center [1209, 181] width 259 height 41
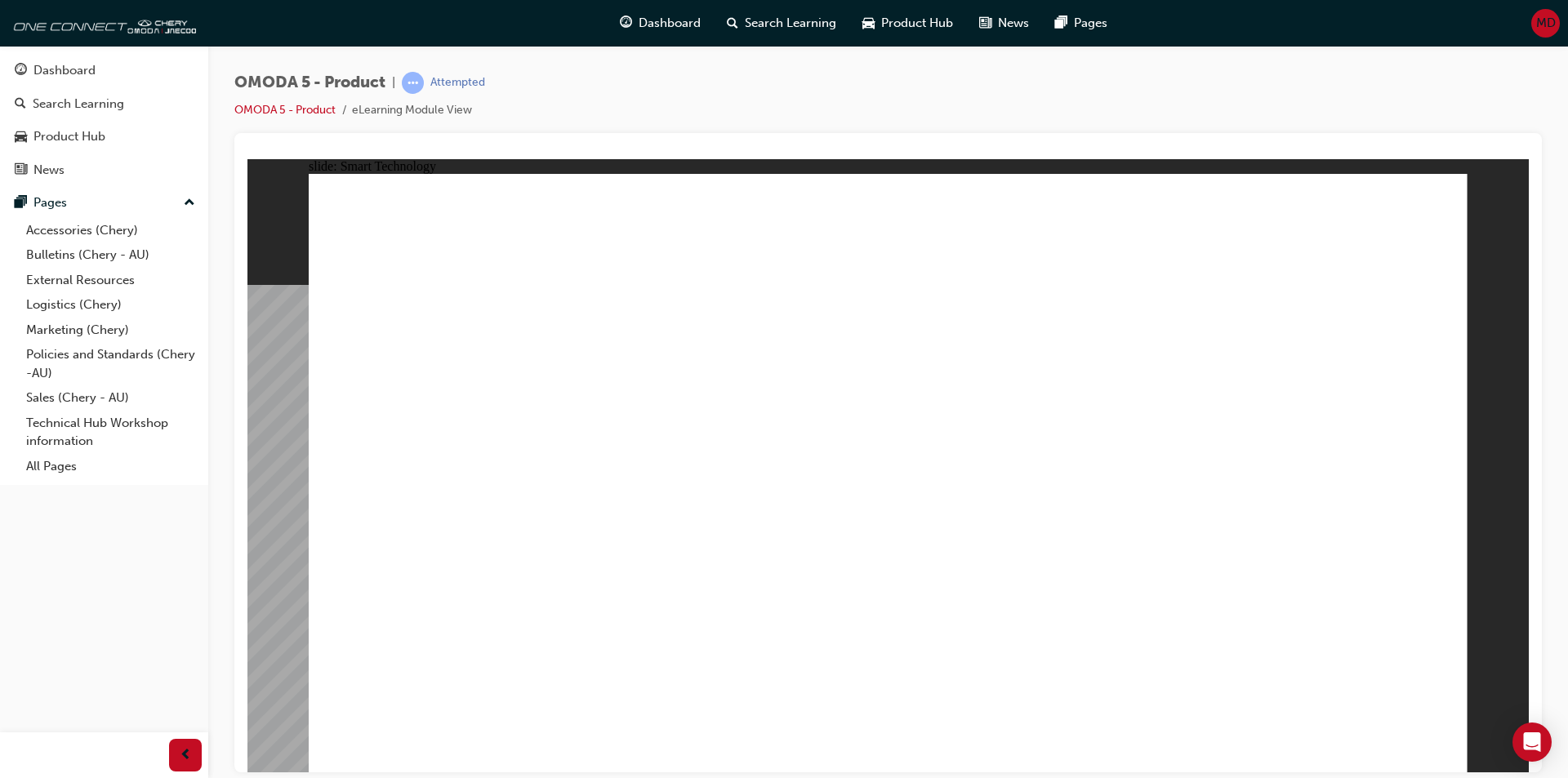
click at [248, 158] on image at bounding box center [248, 158] width 0 height 0
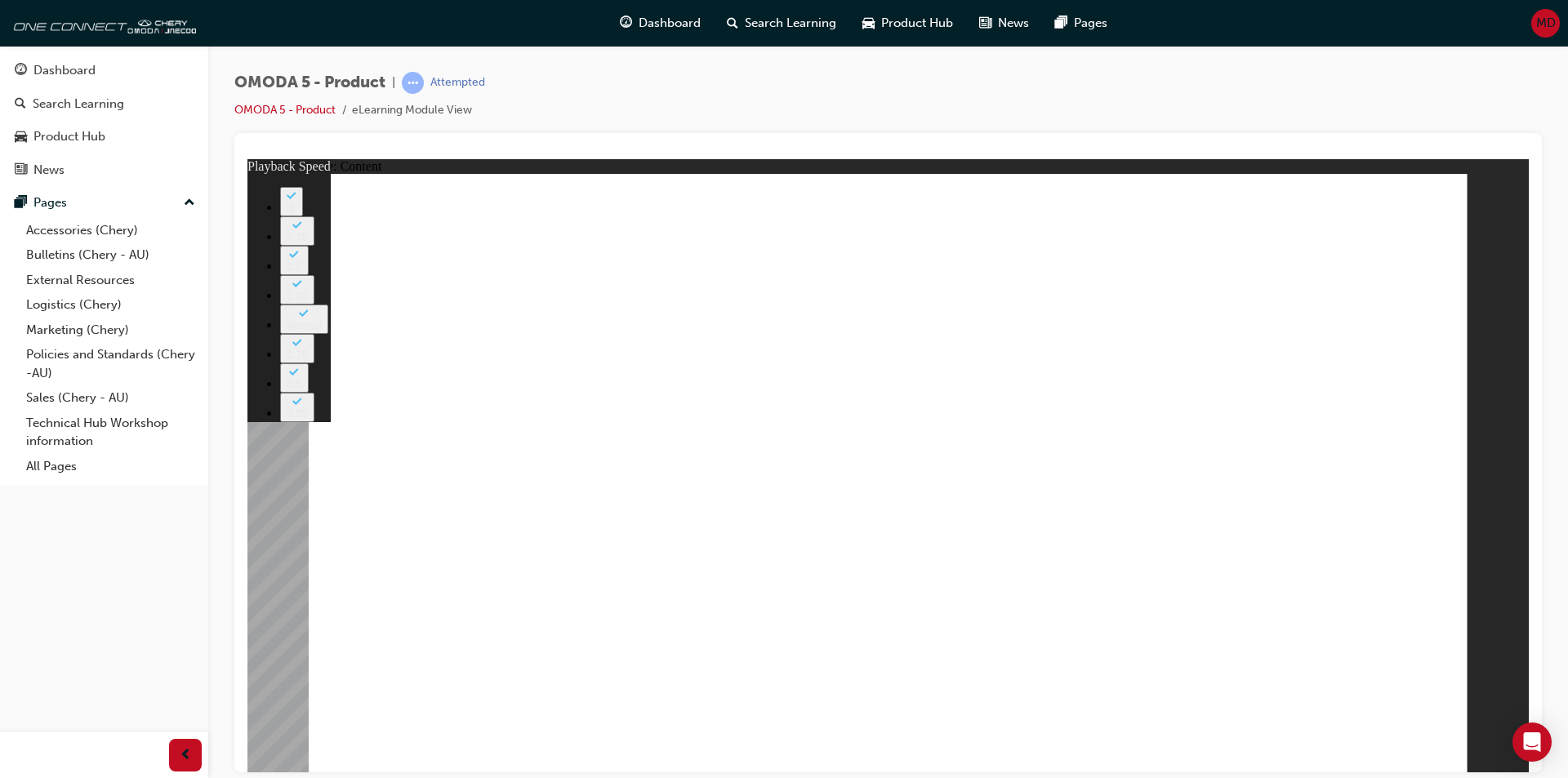
click at [248, 158] on image at bounding box center [248, 158] width 0 height 0
type input "0"
